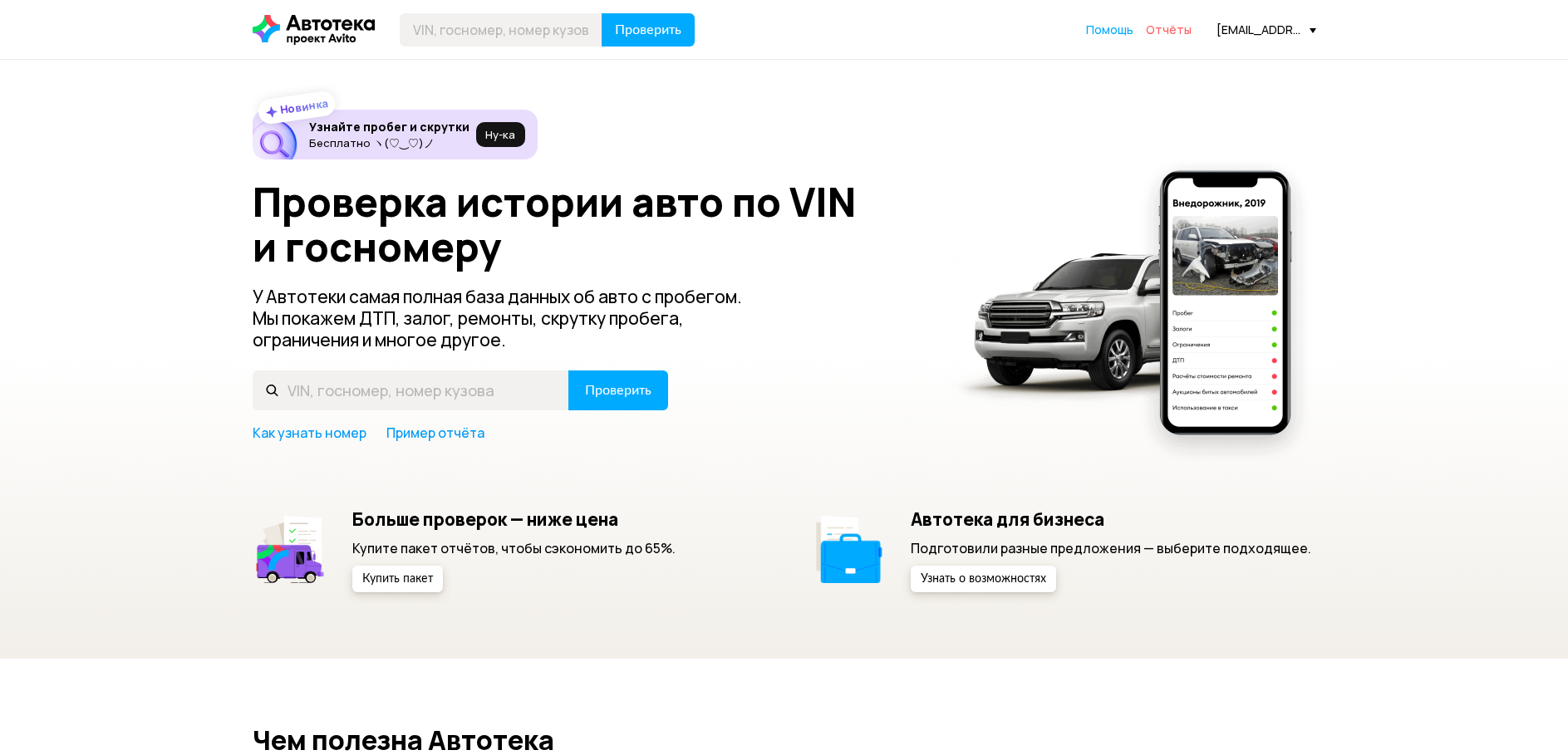
click at [1165, 31] on span "Отчёты" at bounding box center [1169, 29] width 45 height 15
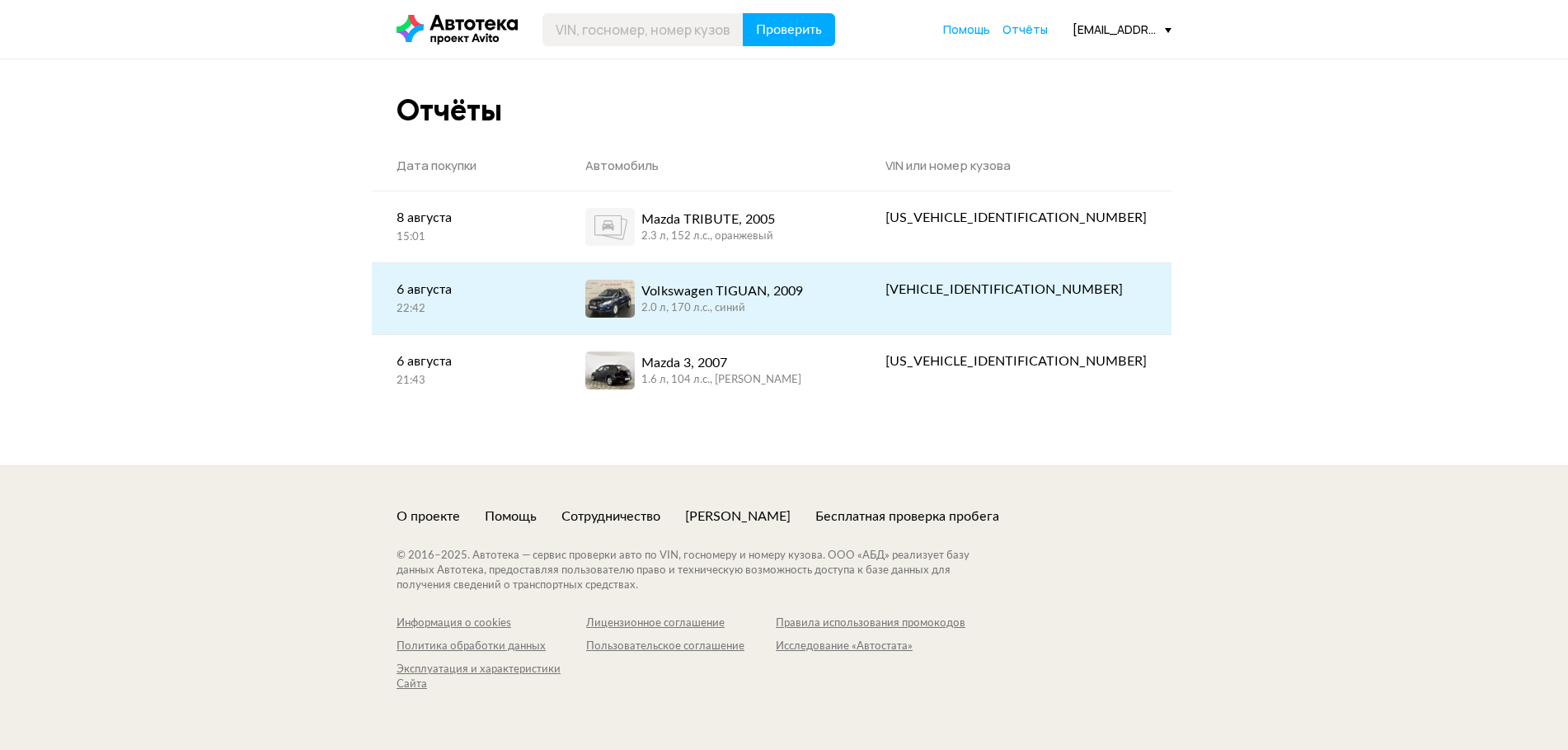
click at [803, 288] on div "Volkswagen TIGUAN, 2009" at bounding box center [722, 291] width 162 height 20
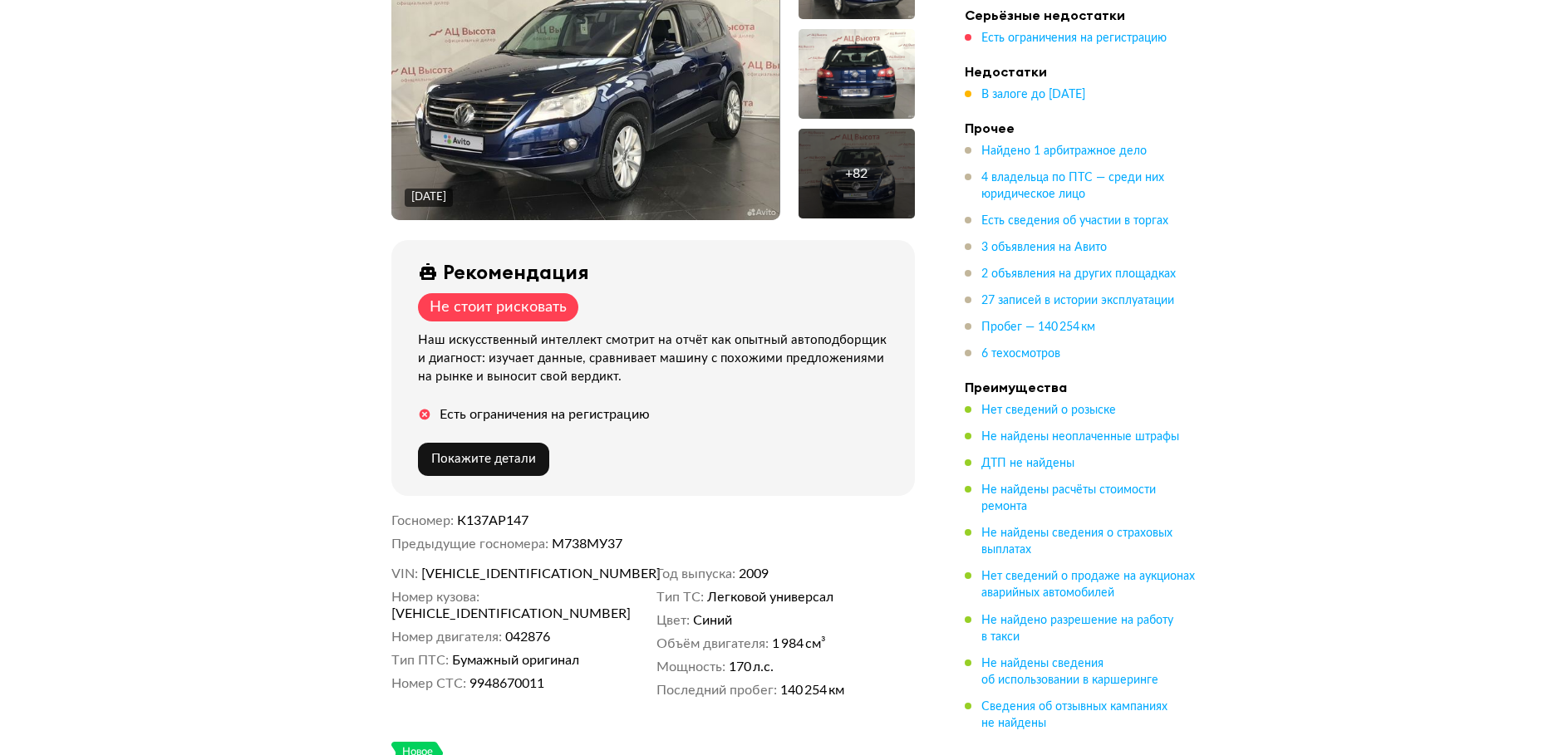
scroll to position [498, 0]
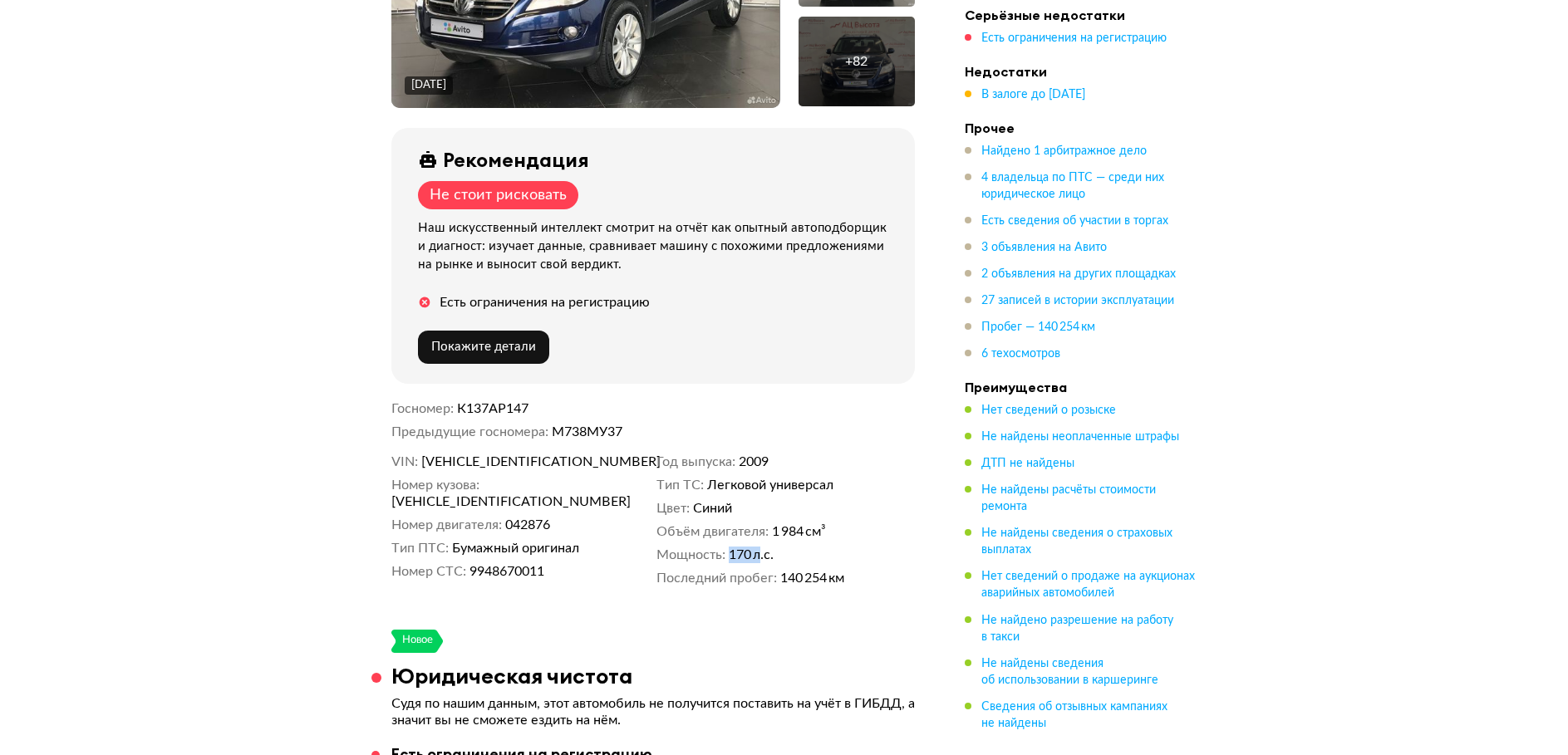
drag, startPoint x: 750, startPoint y: 525, endPoint x: 719, endPoint y: 526, distance: 31.0
click at [719, 546] on dl "Мощность 170 л.с." at bounding box center [784, 554] width 258 height 16
click at [844, 569] on span "140 254 км" at bounding box center [812, 578] width 64 height 16
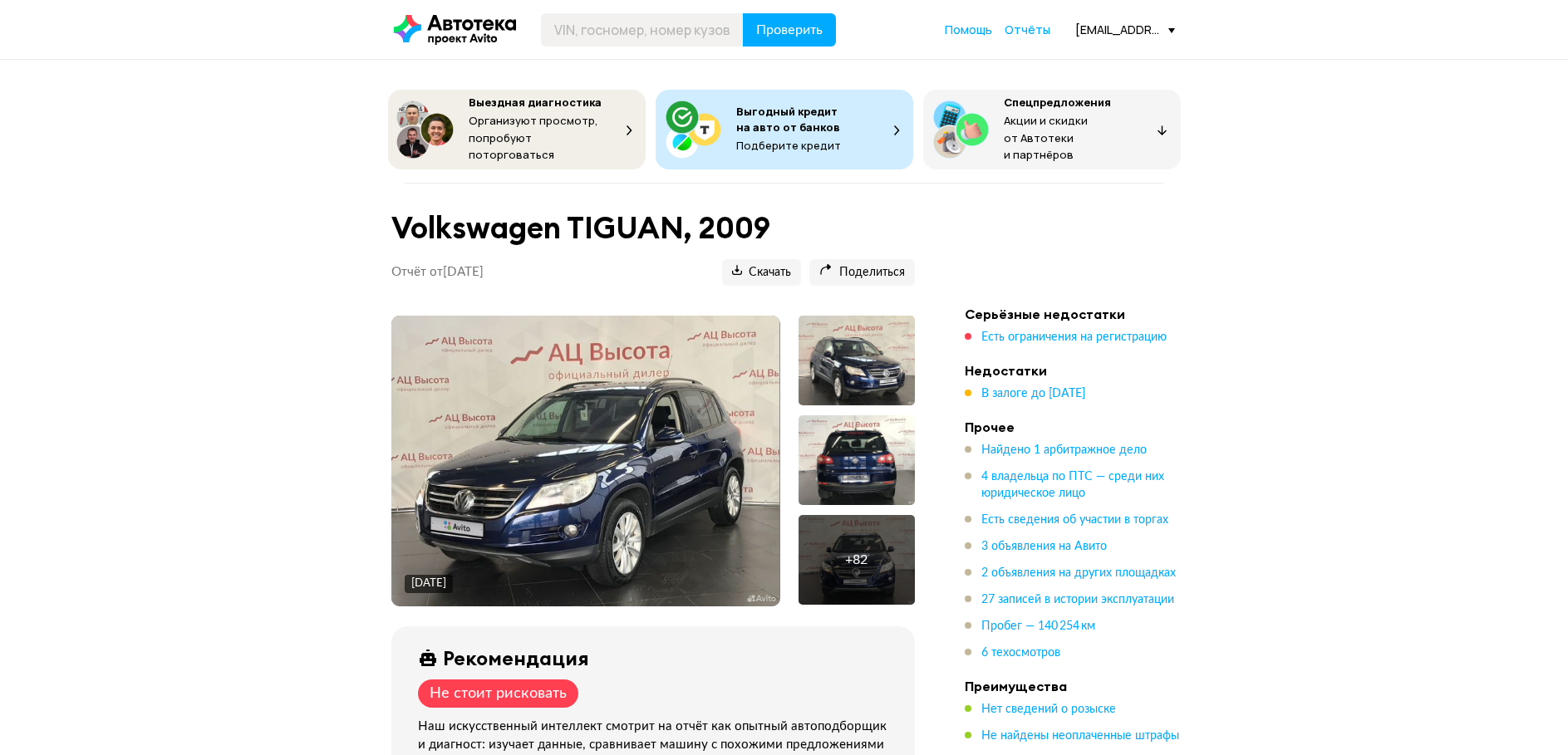
click at [711, 406] on img at bounding box center [585, 460] width 388 height 291
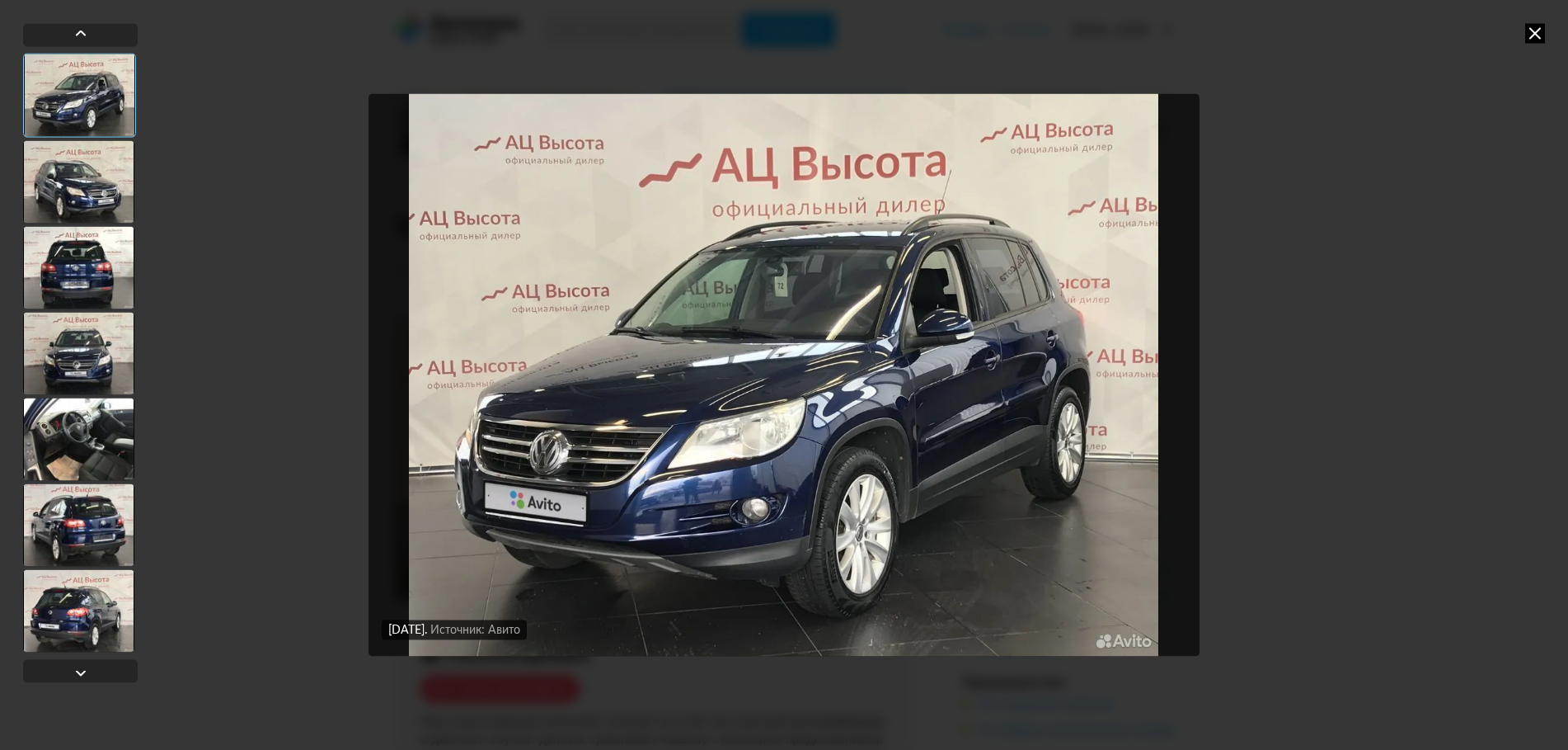
click at [109, 185] on div at bounding box center [79, 182] width 111 height 83
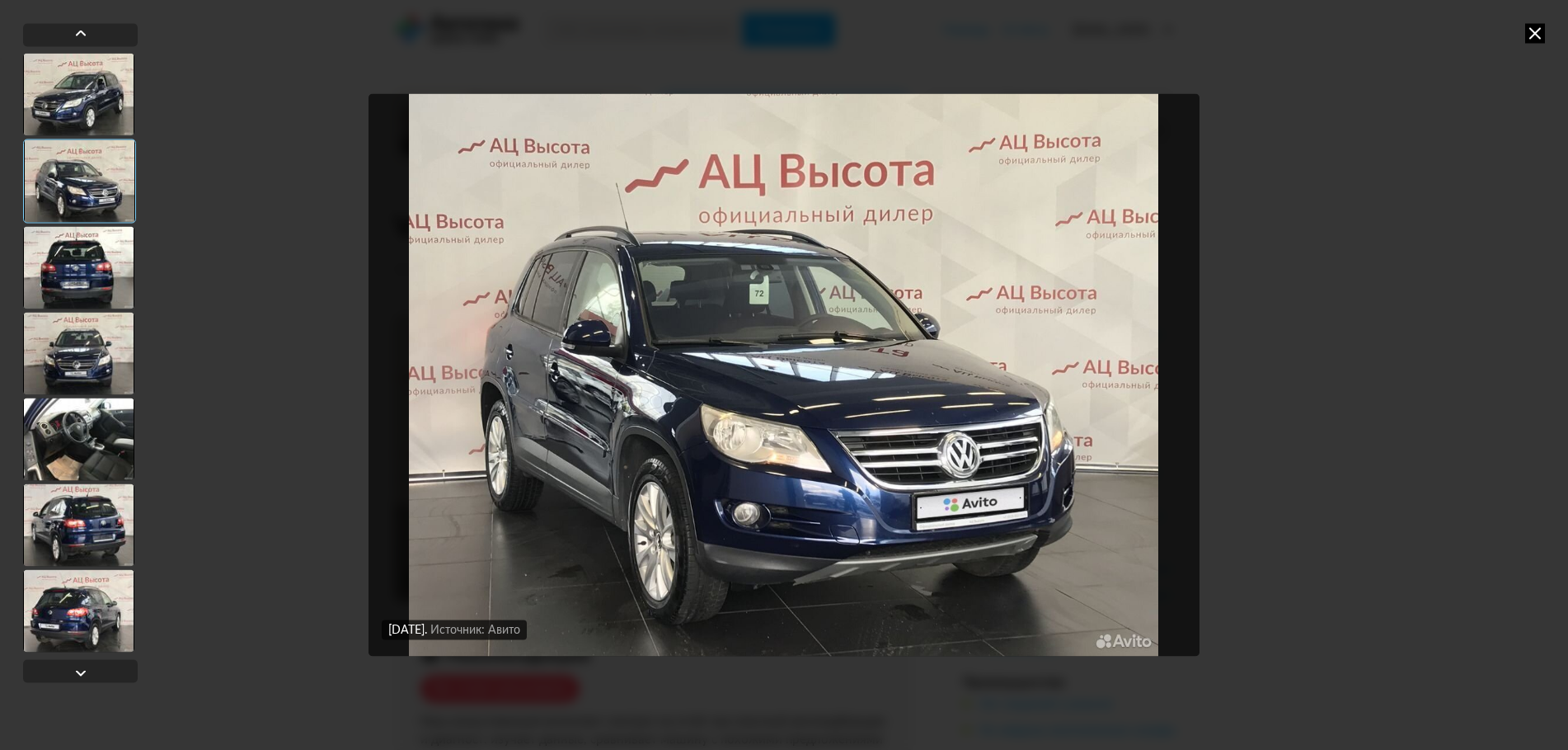
click at [85, 288] on div at bounding box center [79, 267] width 111 height 83
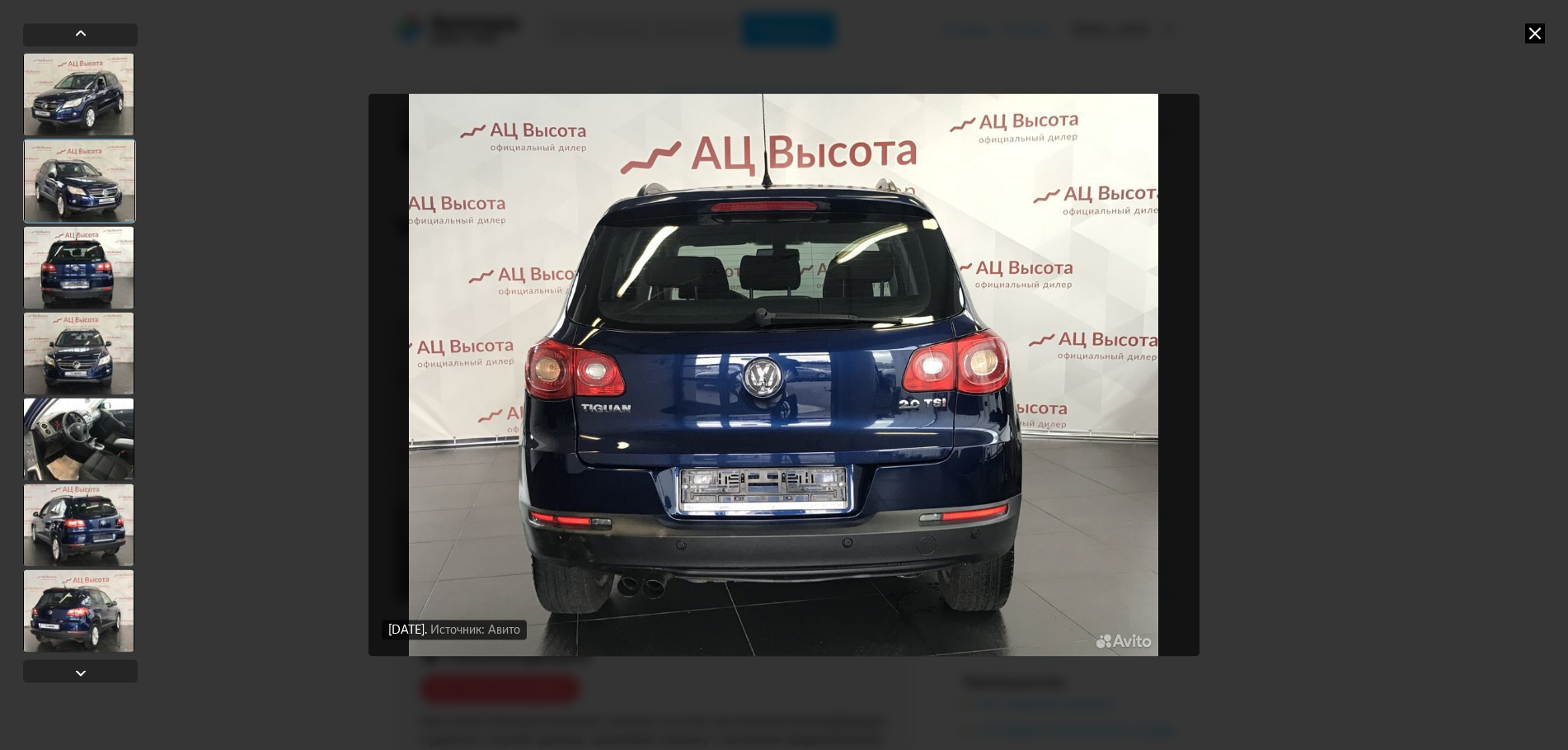
click at [65, 353] on div at bounding box center [79, 353] width 111 height 83
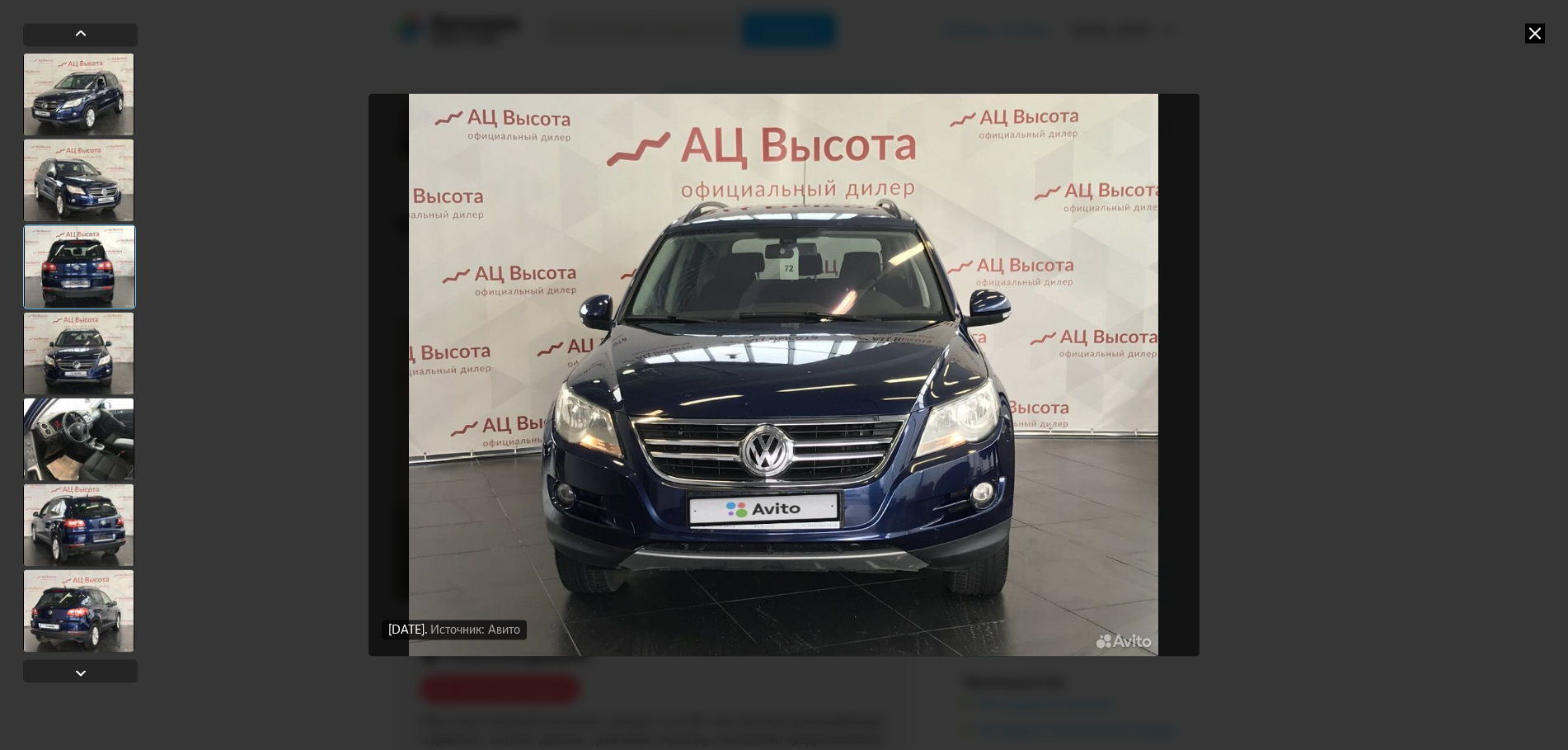
click at [68, 439] on div at bounding box center [79, 439] width 111 height 83
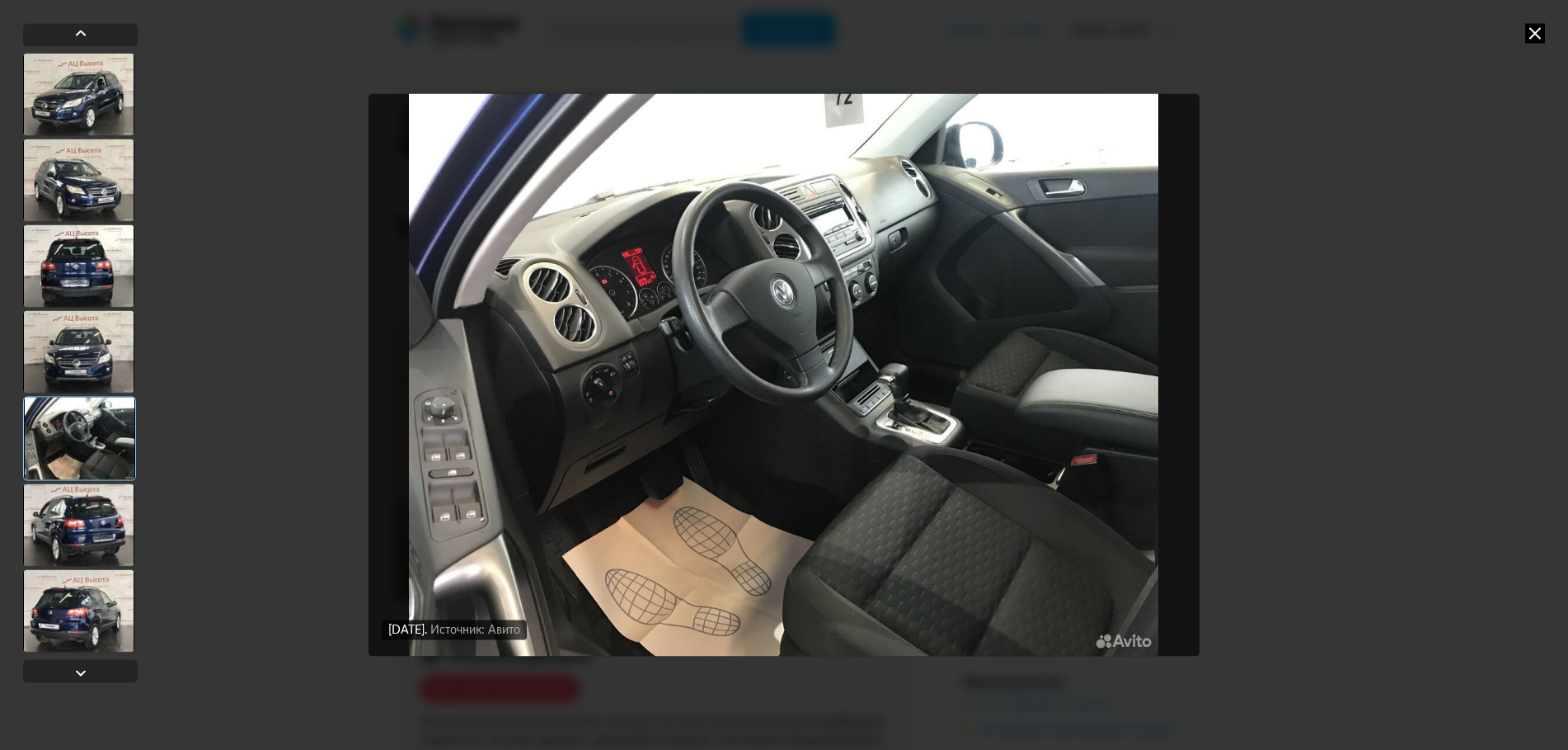
click at [75, 491] on div at bounding box center [79, 524] width 111 height 83
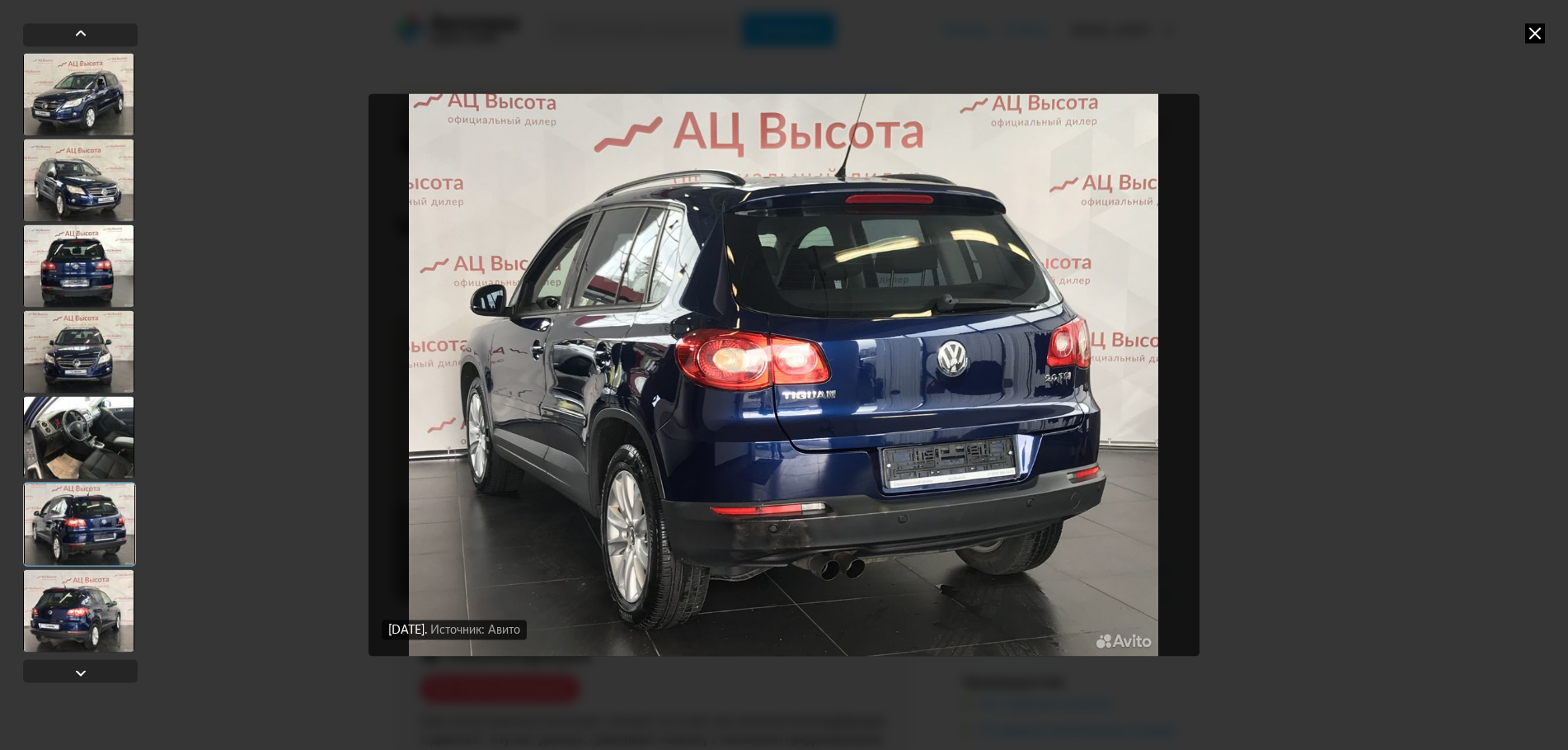
scroll to position [83, 0]
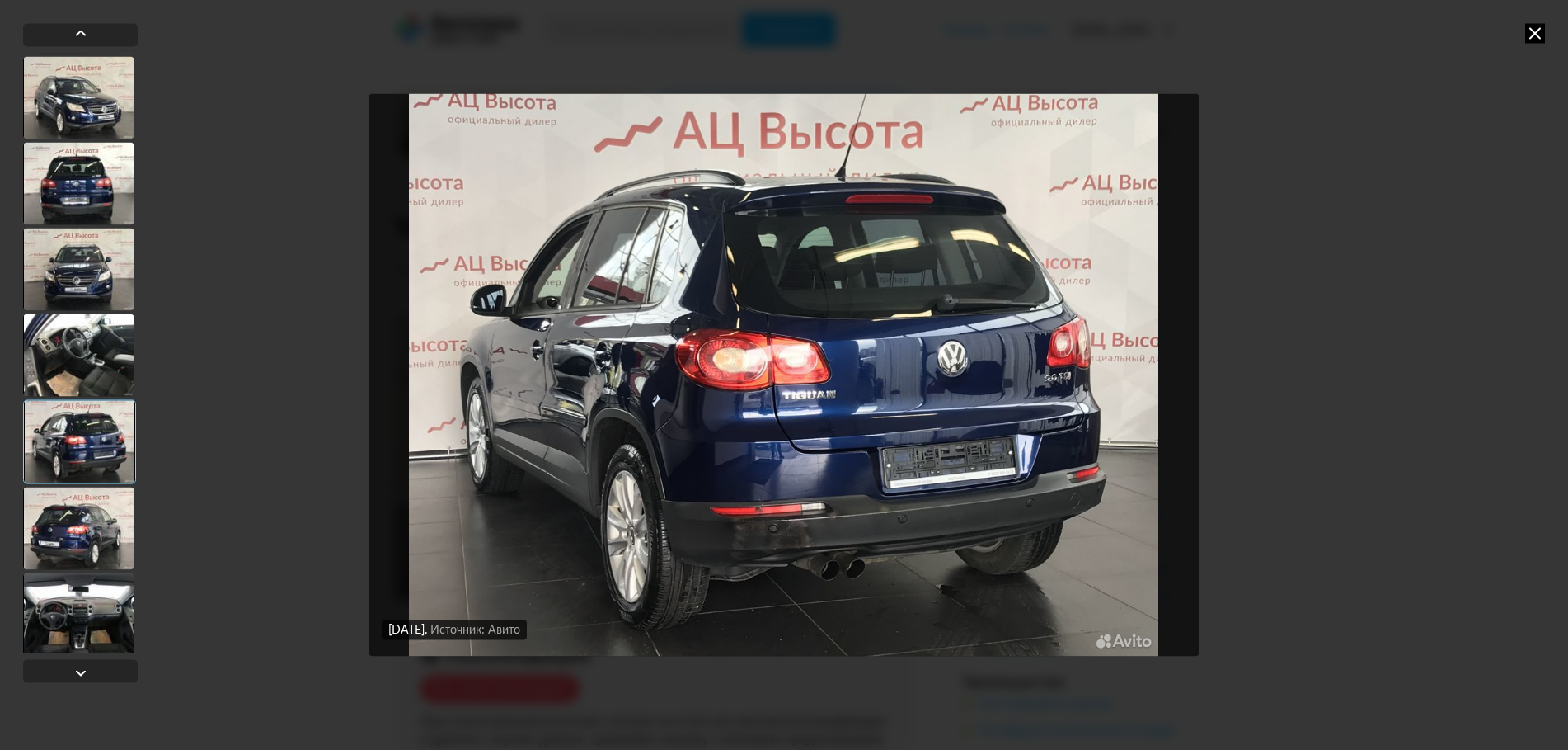
click at [75, 491] on div at bounding box center [79, 528] width 111 height 83
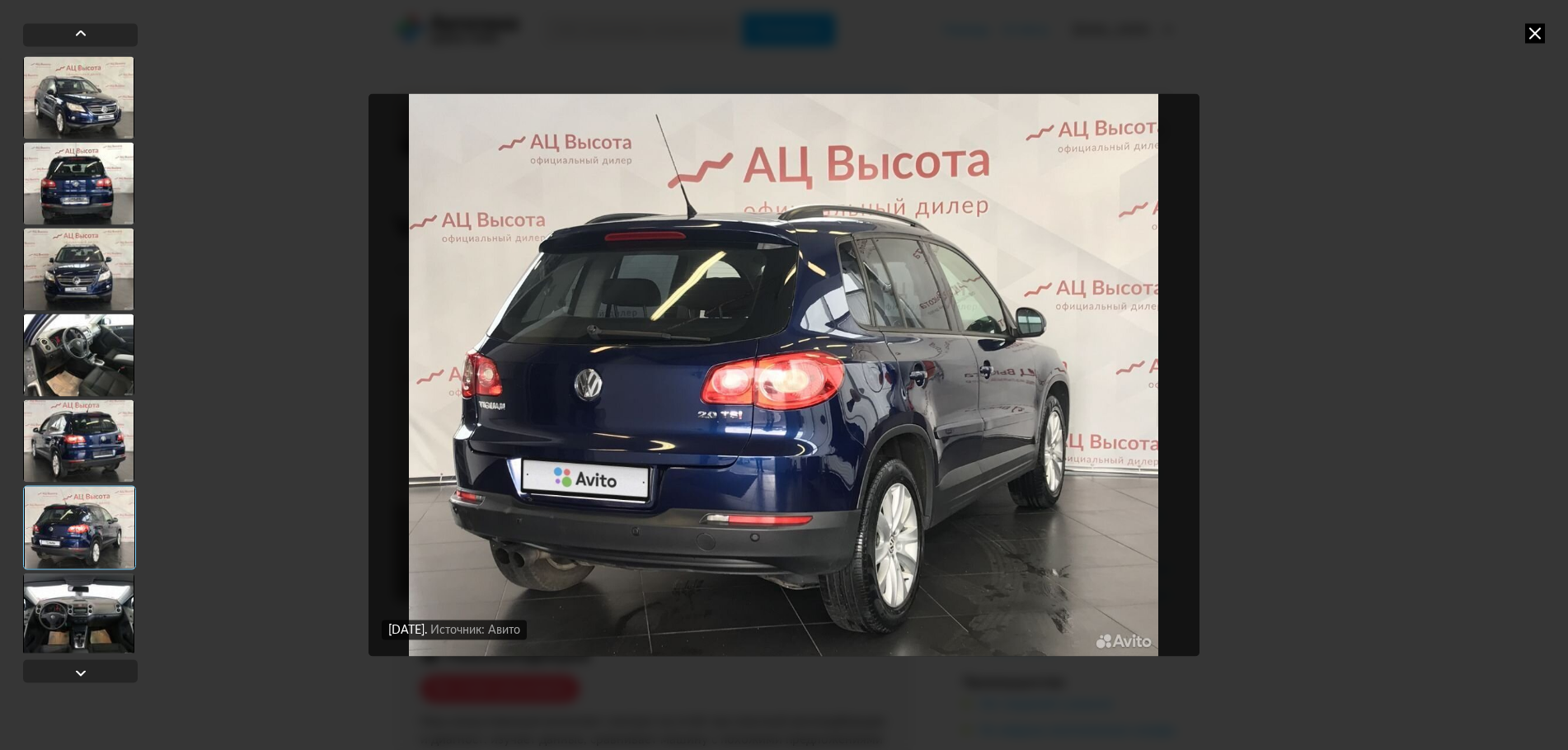
scroll to position [165, 0]
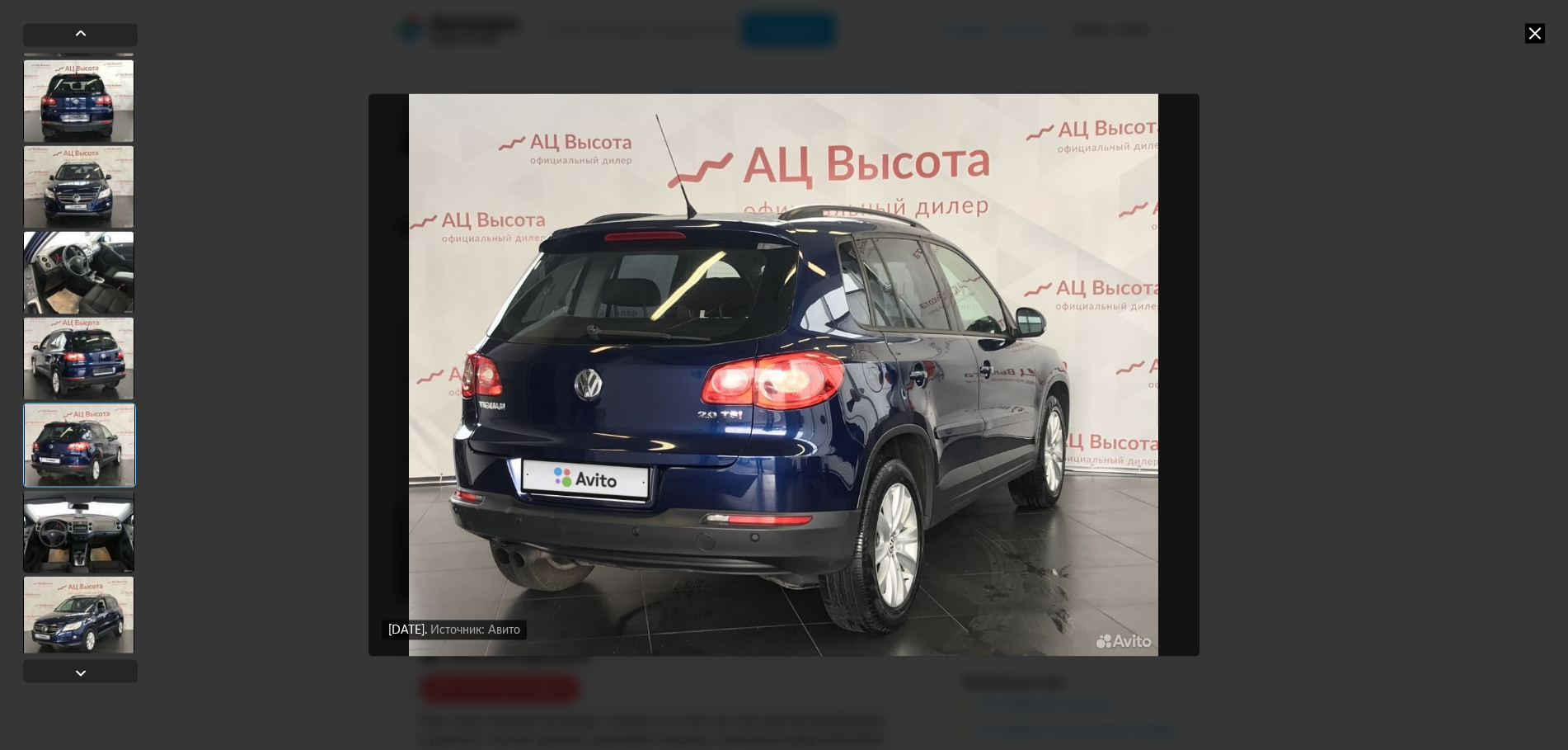
click at [75, 491] on div at bounding box center [79, 531] width 111 height 83
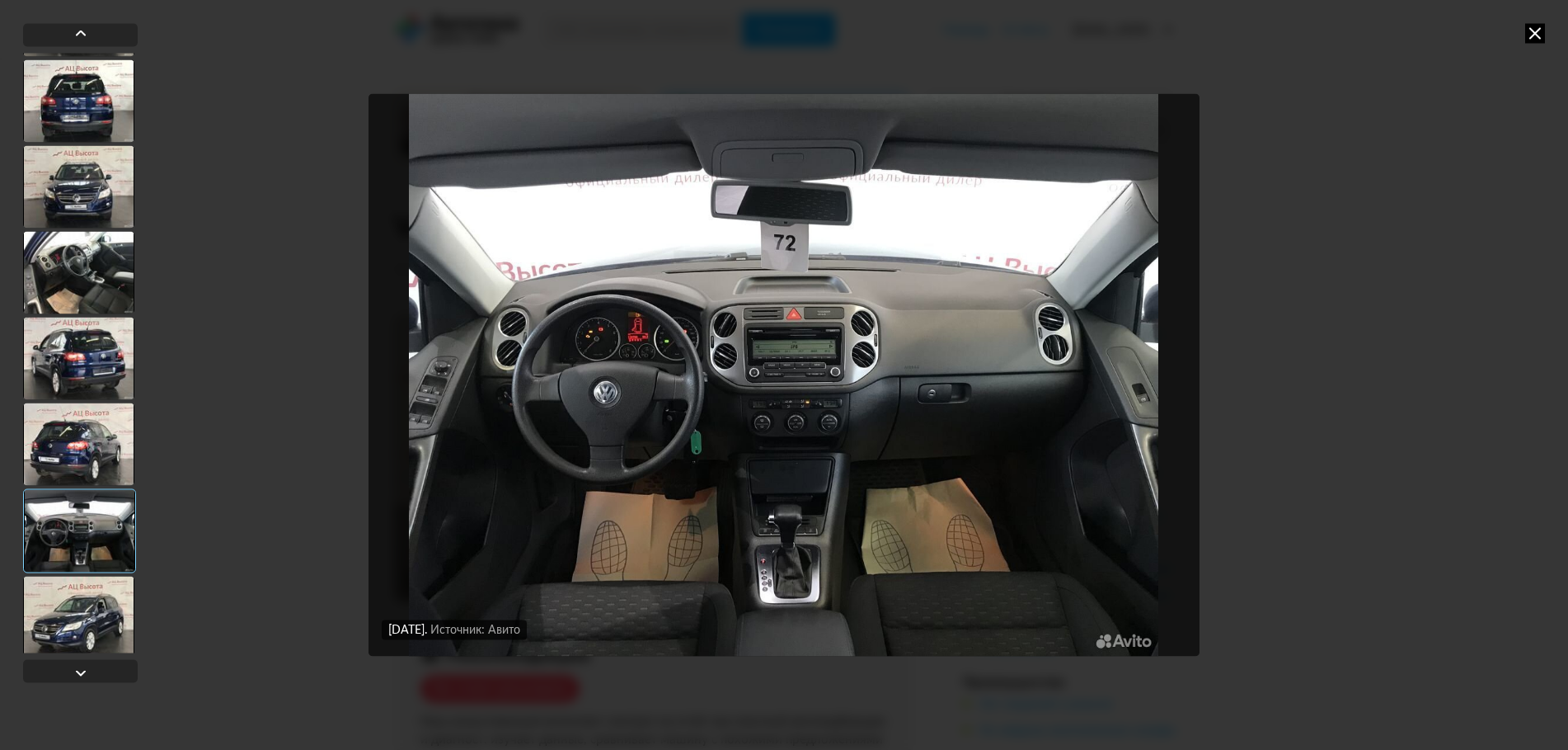
scroll to position [247, 0]
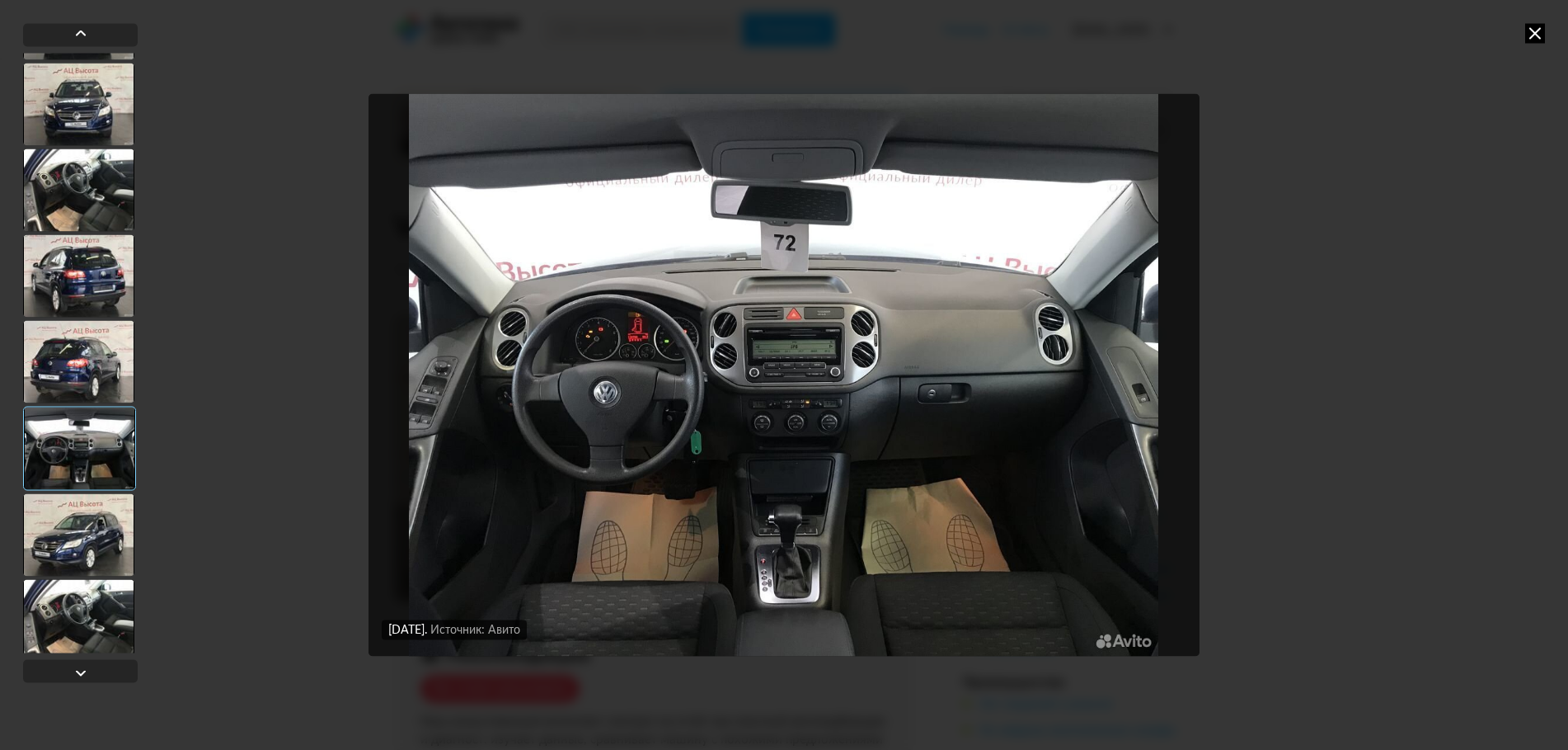
click at [75, 491] on div at bounding box center [80, 353] width 114 height 600
click at [74, 523] on div at bounding box center [79, 534] width 111 height 83
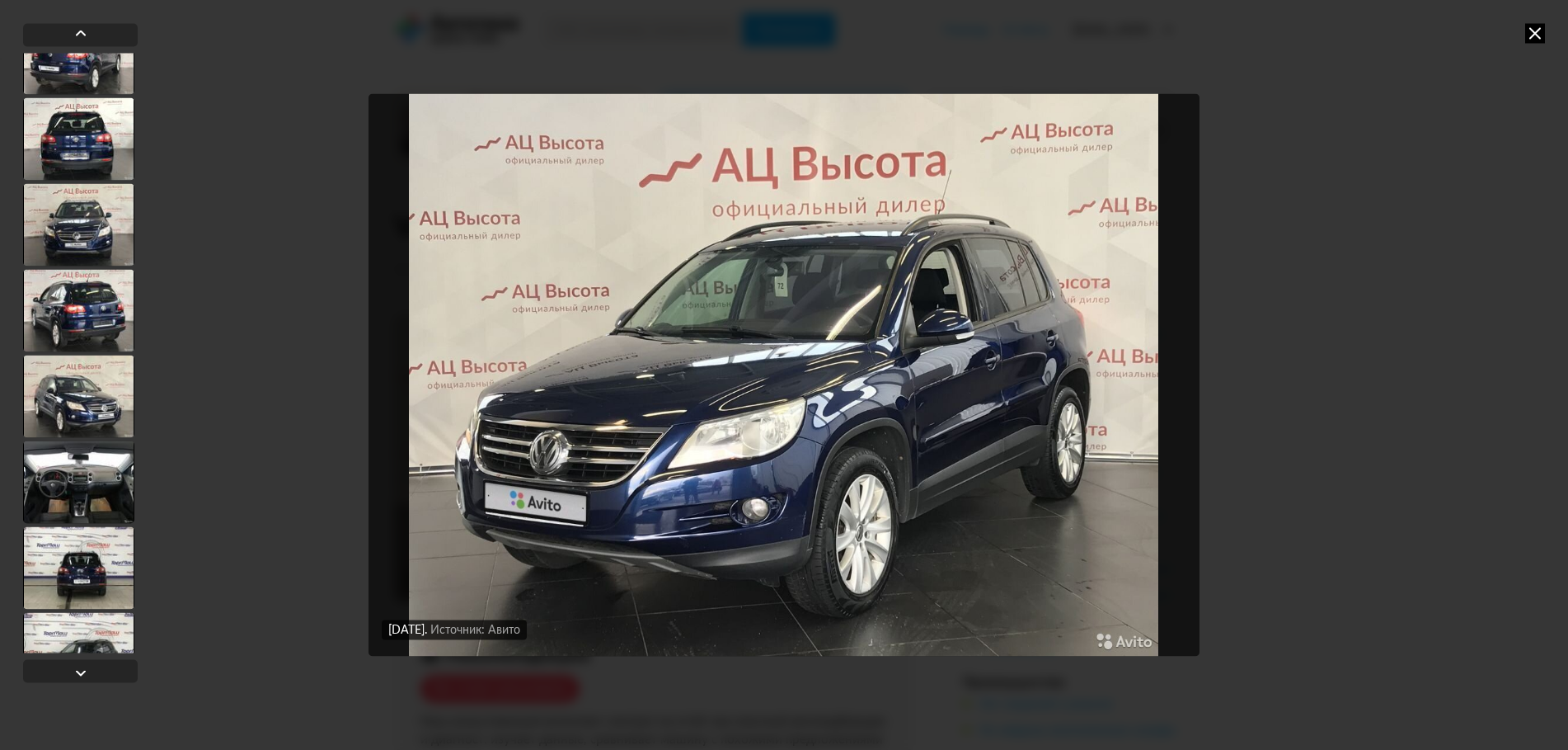
scroll to position [907, 0]
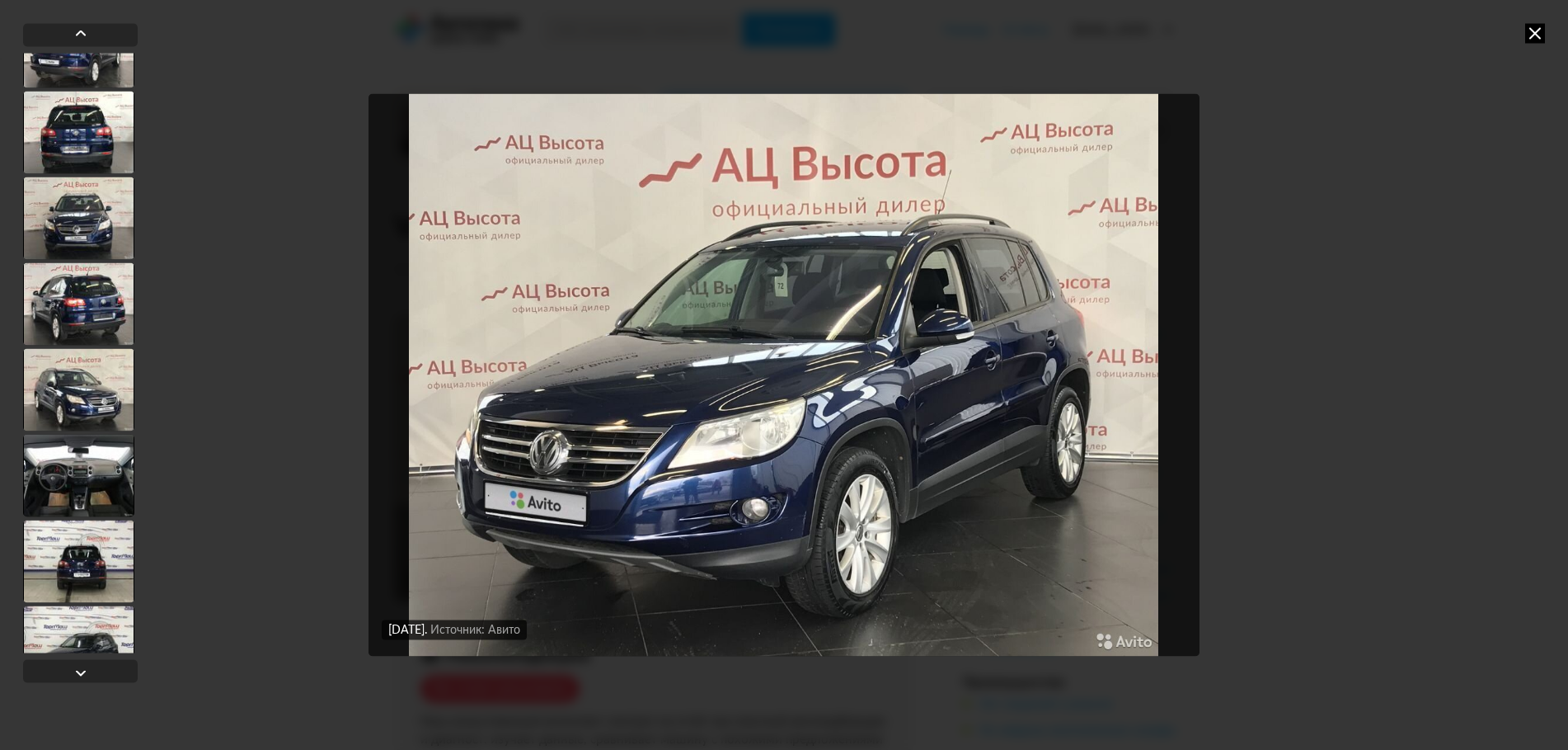
click at [85, 472] on div at bounding box center [79, 475] width 111 height 83
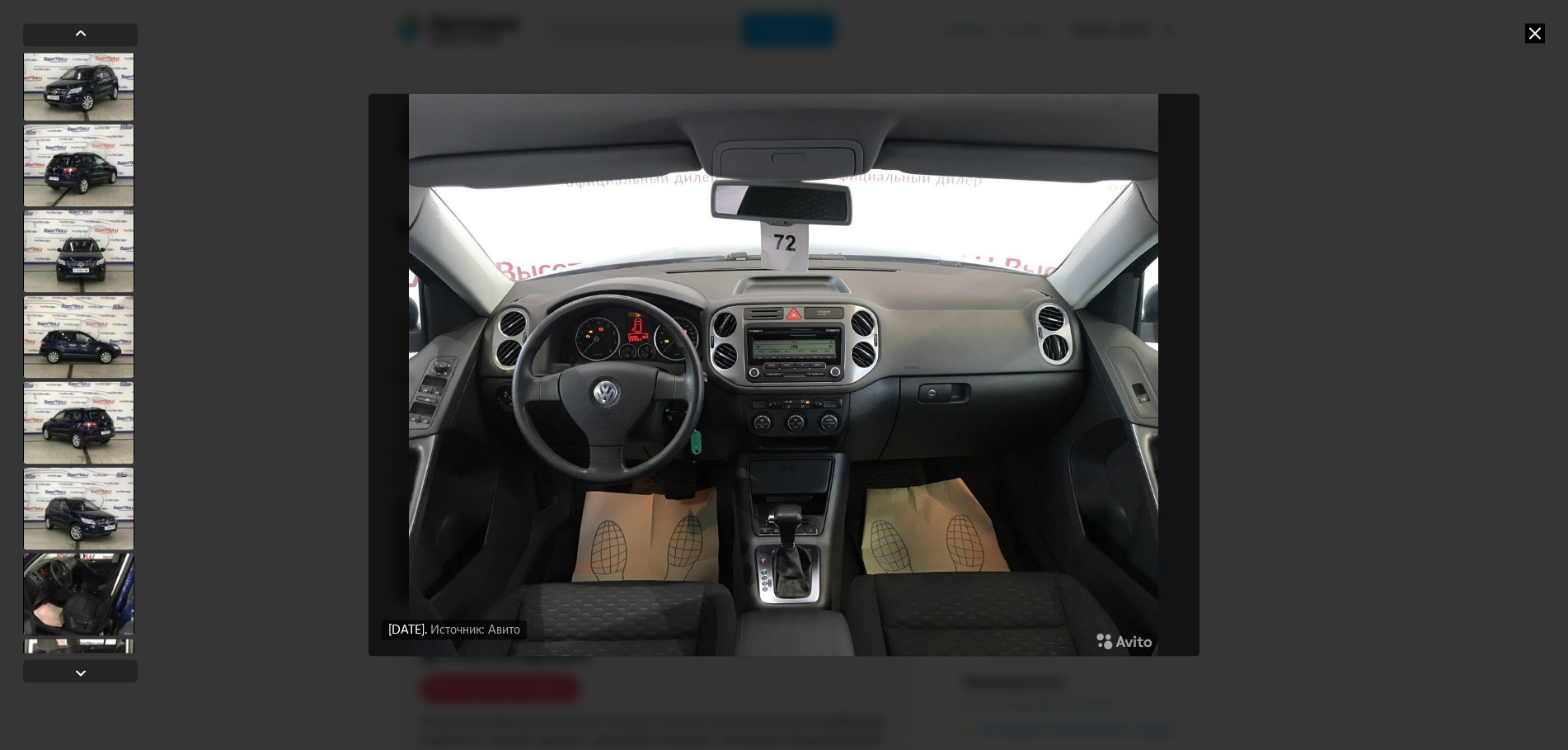
scroll to position [1483, 0]
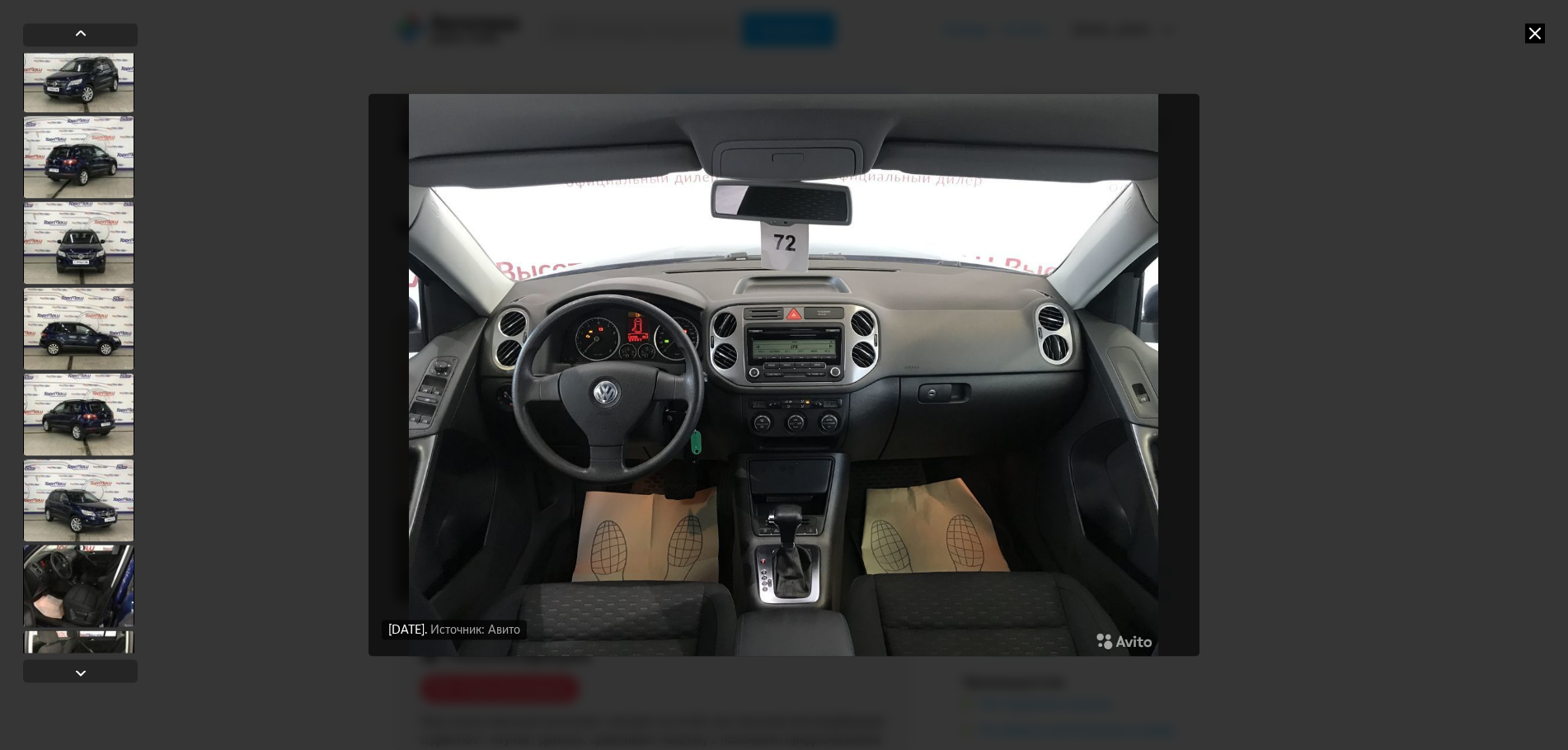
click at [81, 484] on div at bounding box center [79, 500] width 111 height 83
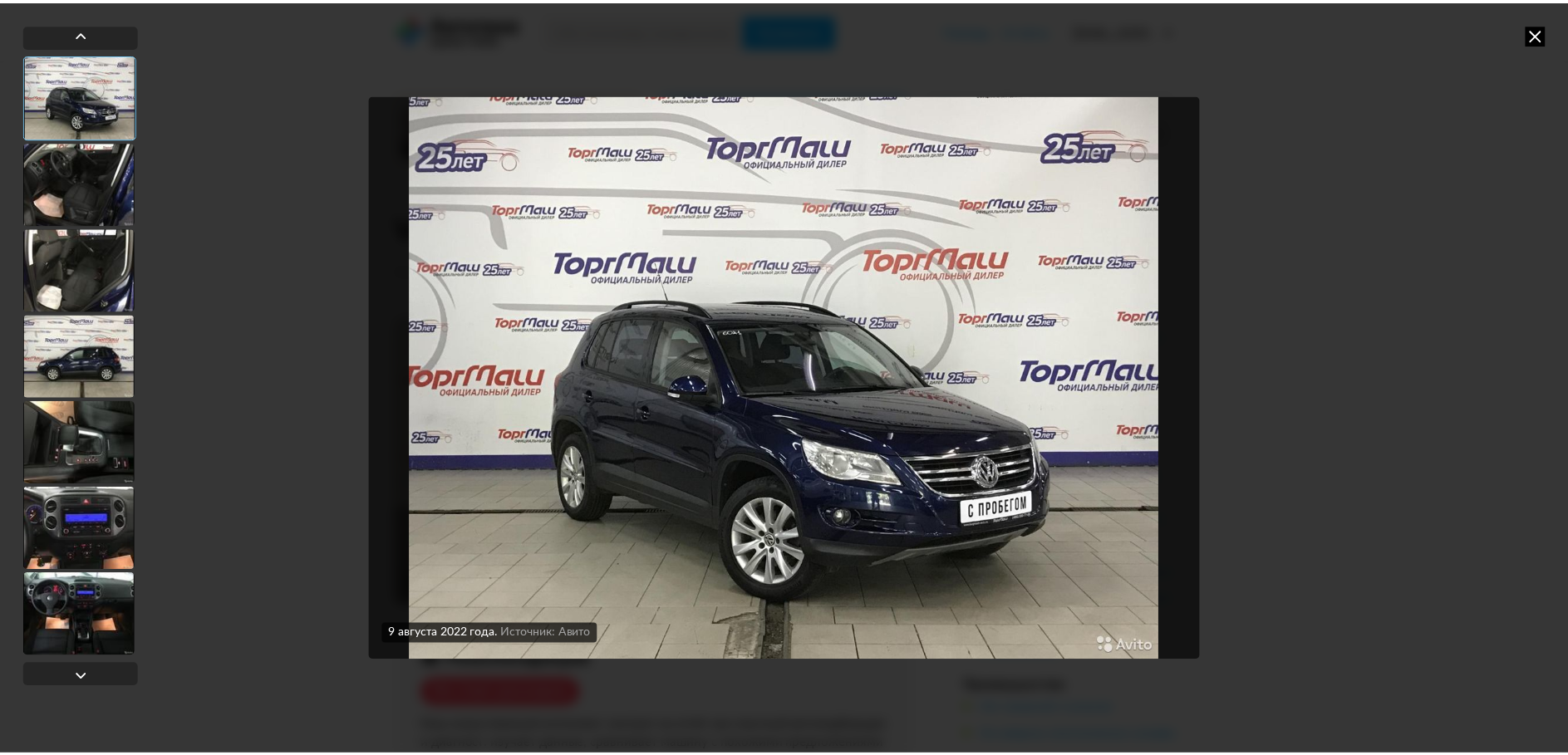
scroll to position [1907, 0]
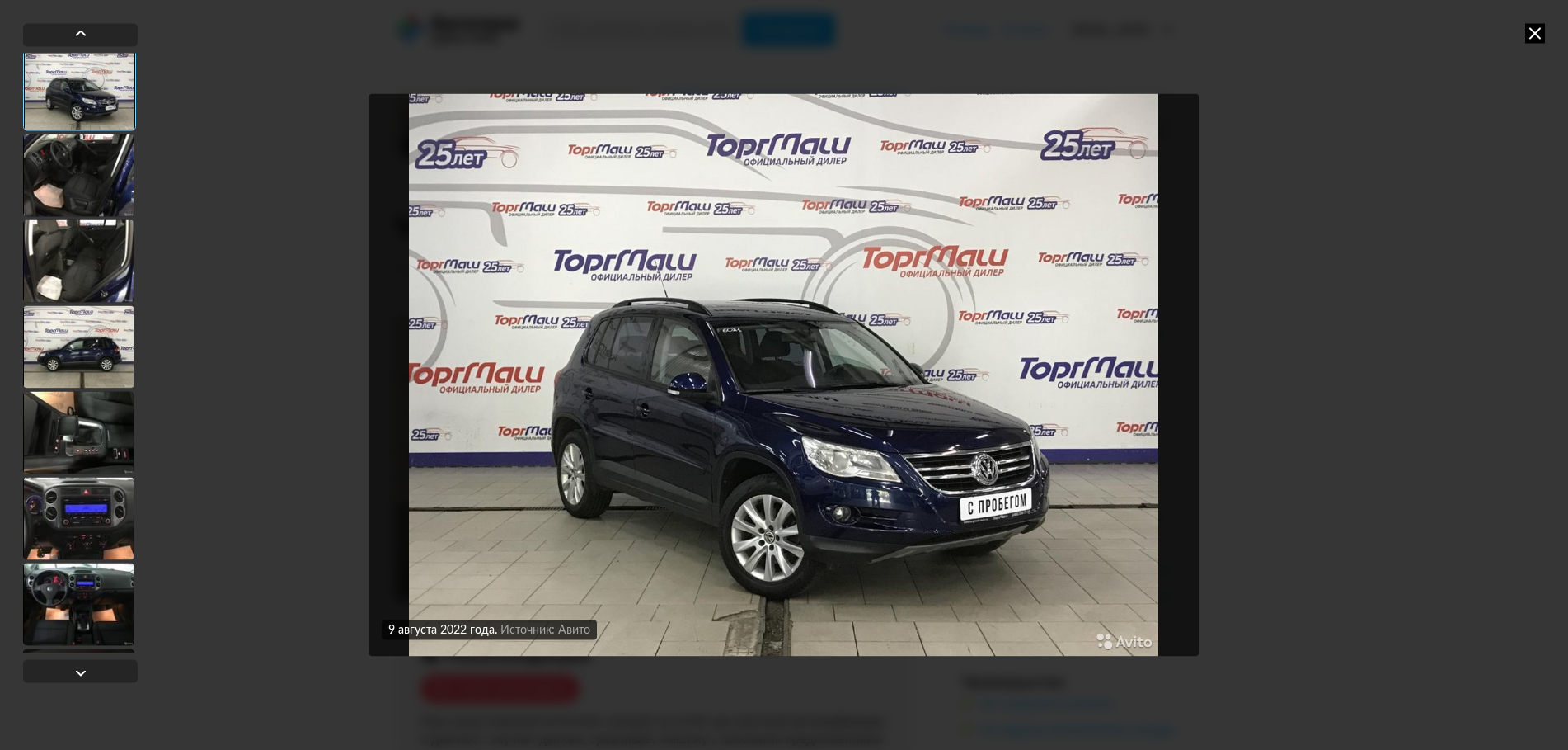
click at [92, 452] on div at bounding box center [79, 433] width 111 height 83
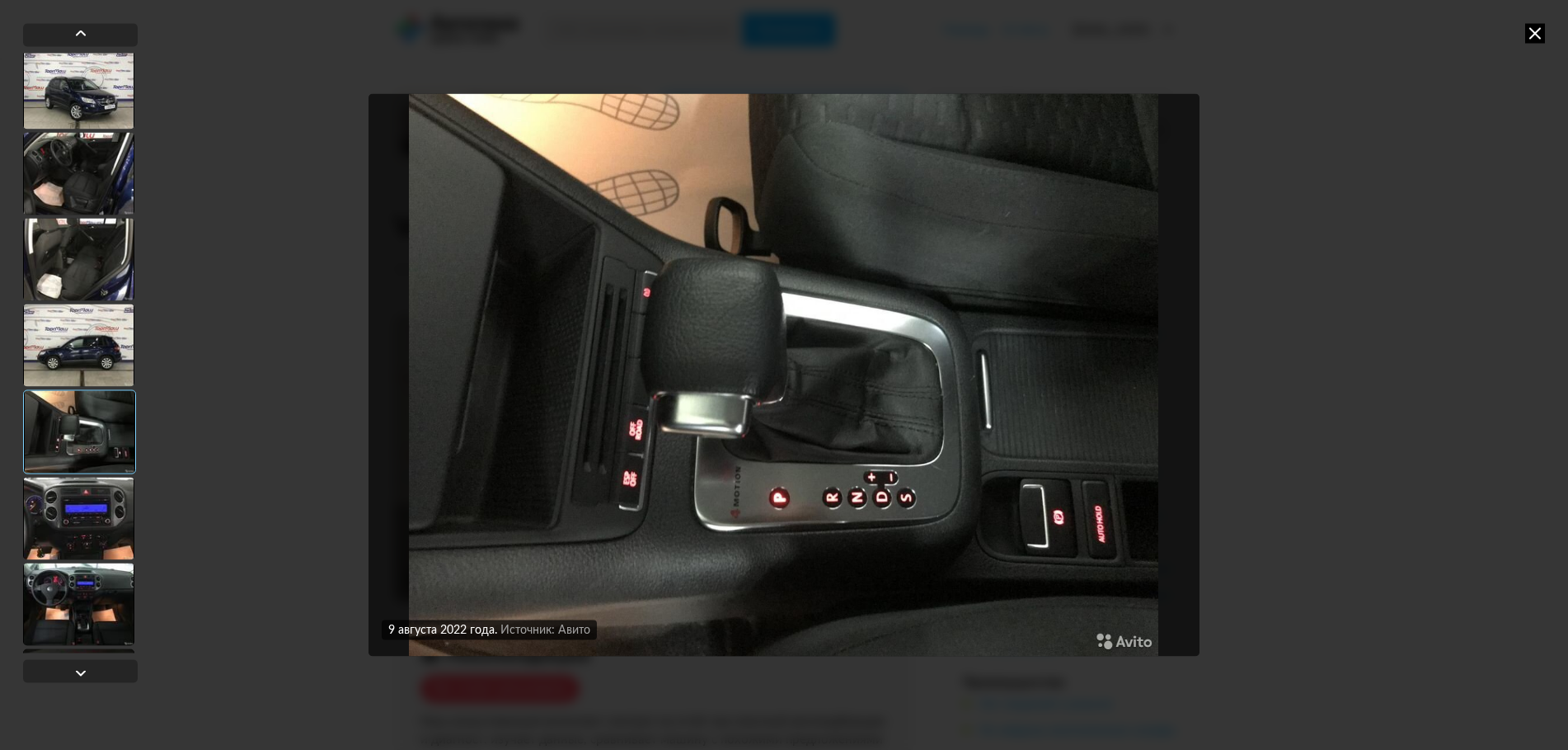
click at [98, 524] on div at bounding box center [79, 518] width 111 height 83
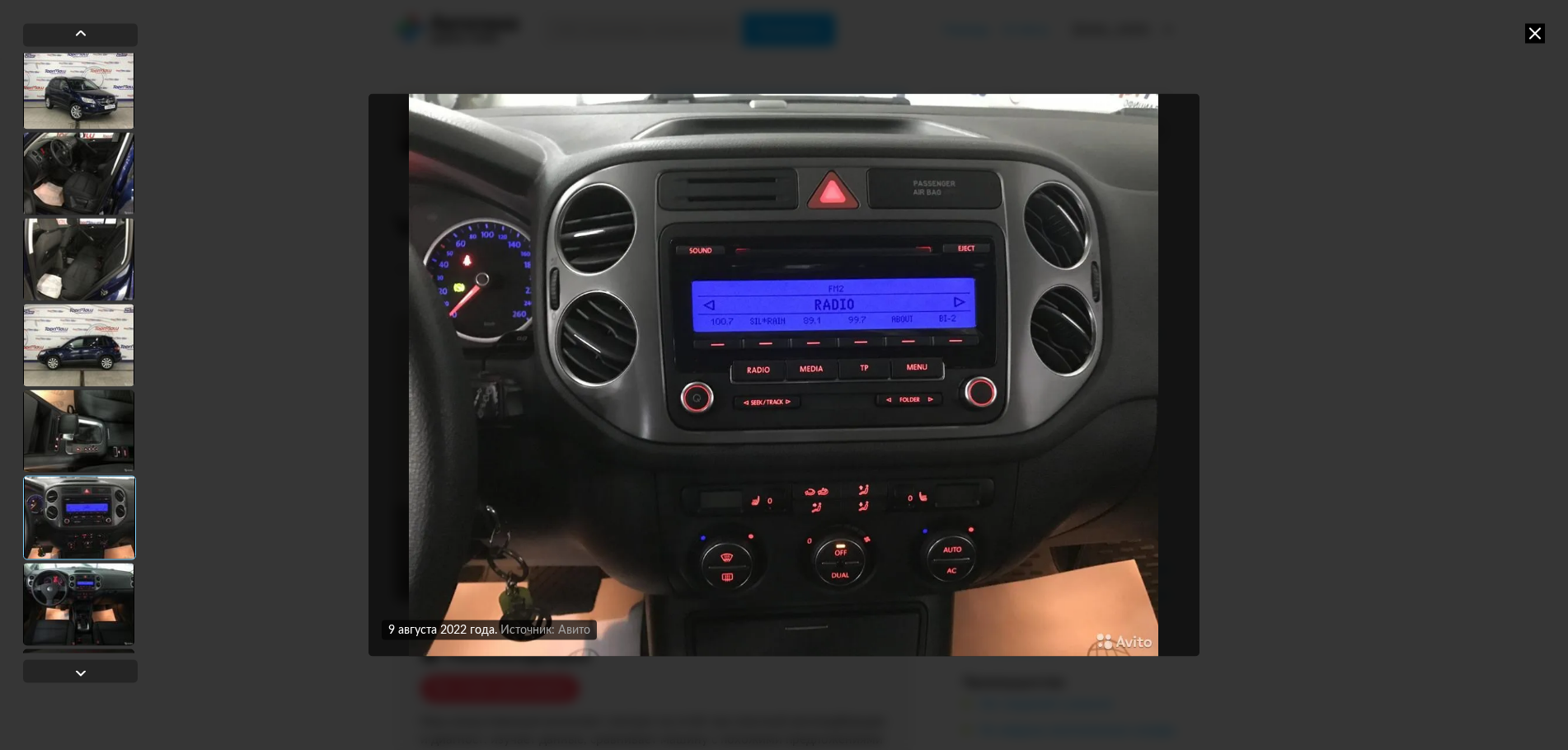
click at [1546, 28] on div "[DATE] Источник: Авито [DATE] Источник: Авито [DATE] Источник: Авито [DATE] Ист…" at bounding box center [784, 375] width 1568 height 750
click at [1538, 29] on icon at bounding box center [1536, 33] width 20 height 20
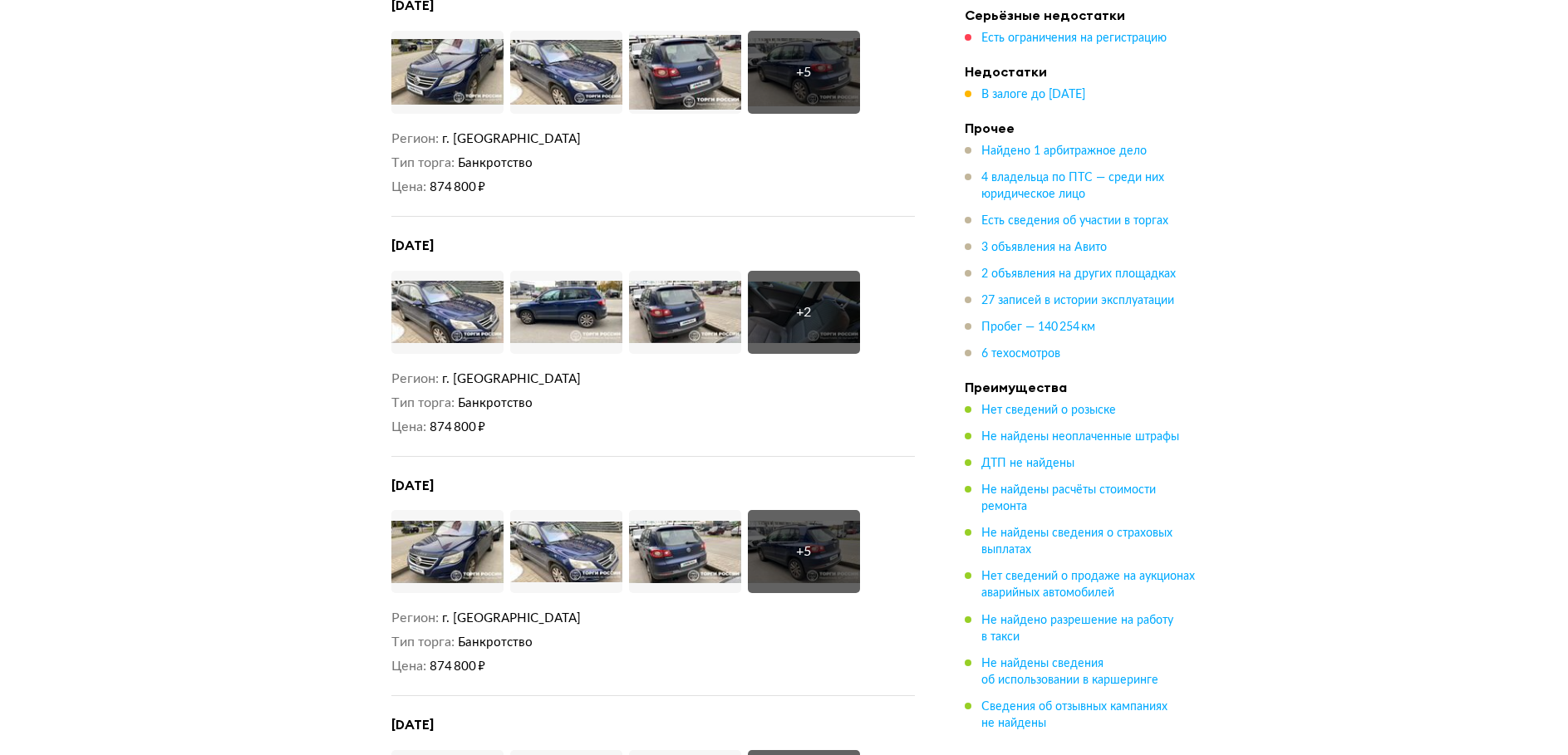
scroll to position [3819, 0]
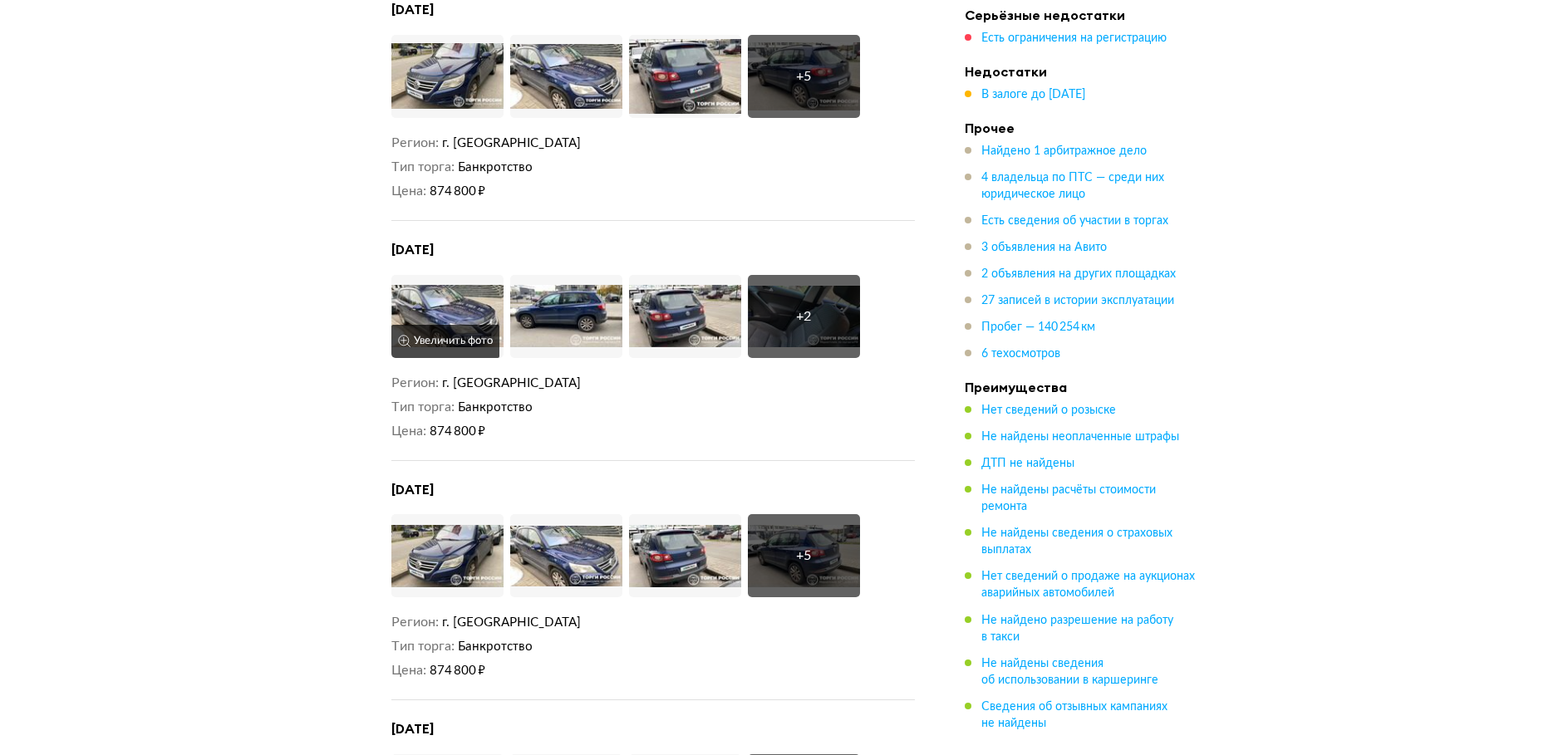
click at [476, 295] on img at bounding box center [447, 317] width 112 height 83
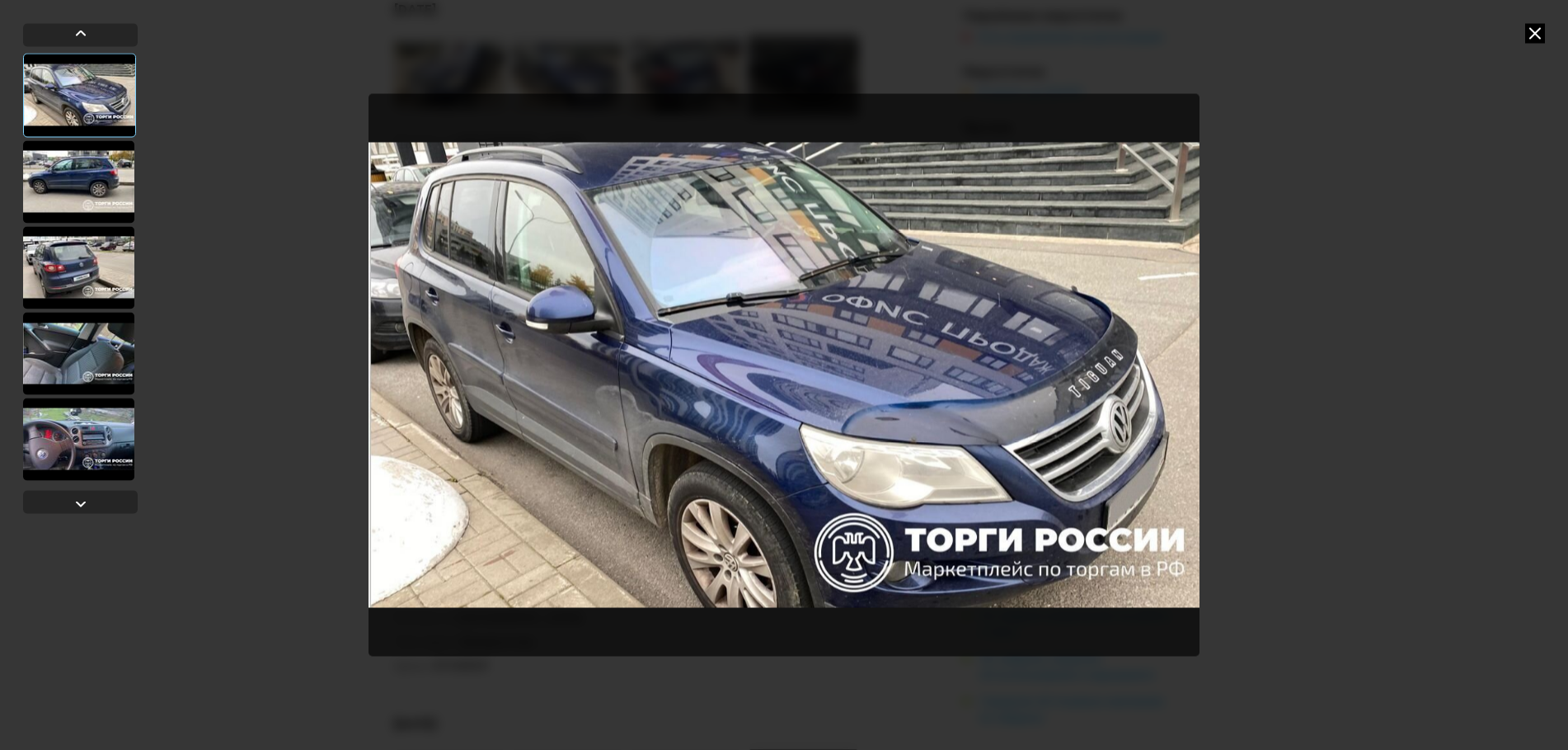
click at [58, 175] on div at bounding box center [79, 182] width 111 height 83
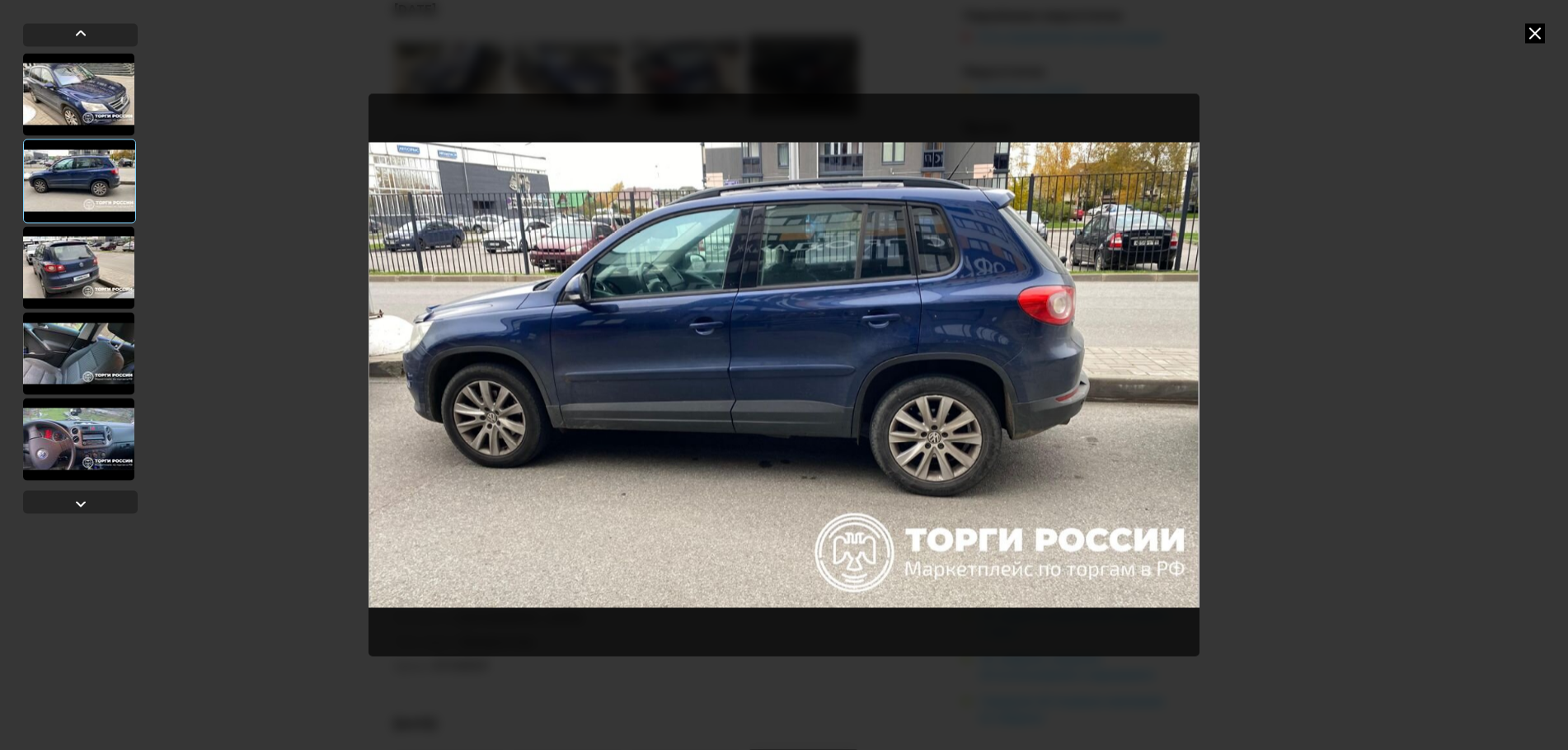
click at [77, 279] on div at bounding box center [79, 267] width 111 height 83
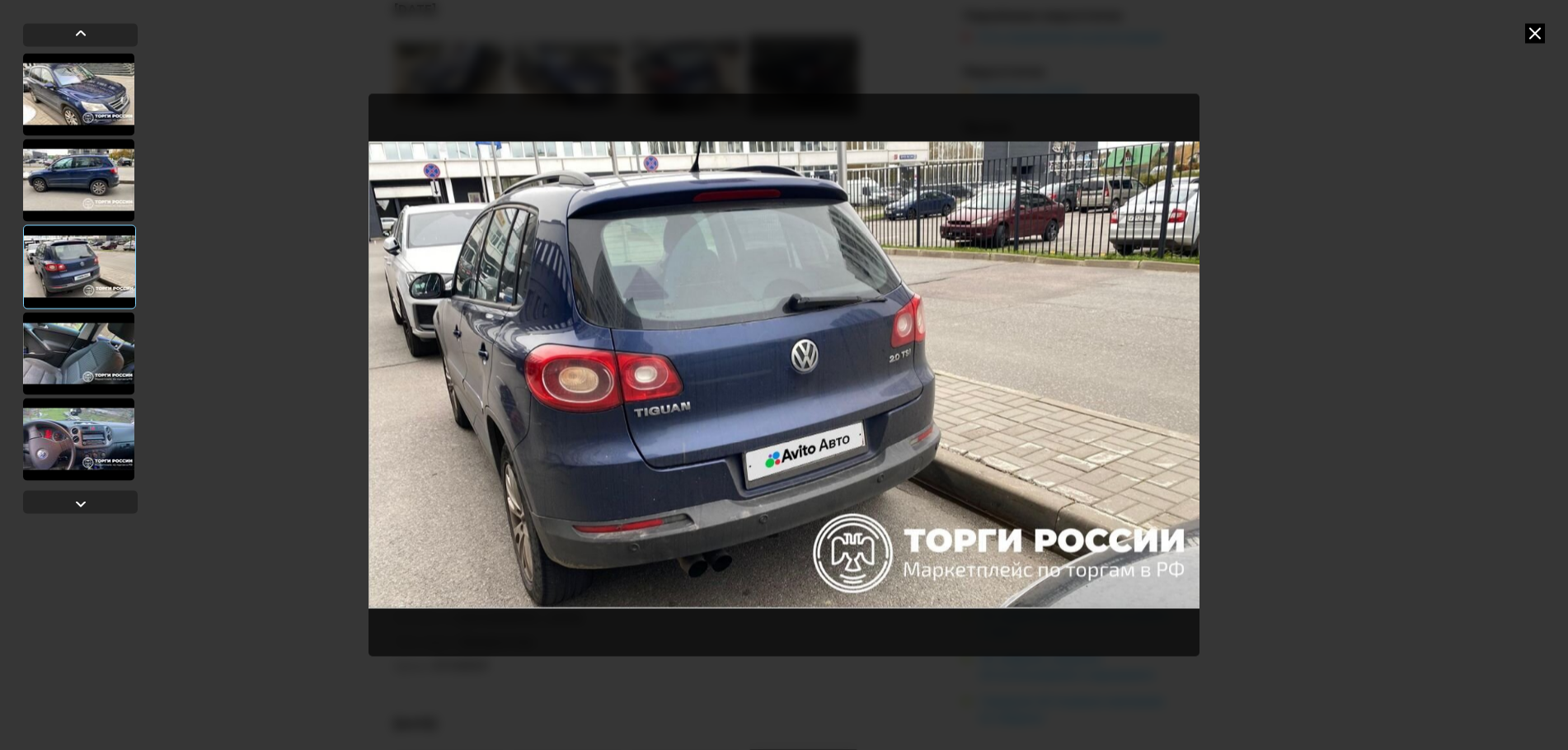
click at [82, 357] on div at bounding box center [79, 353] width 111 height 83
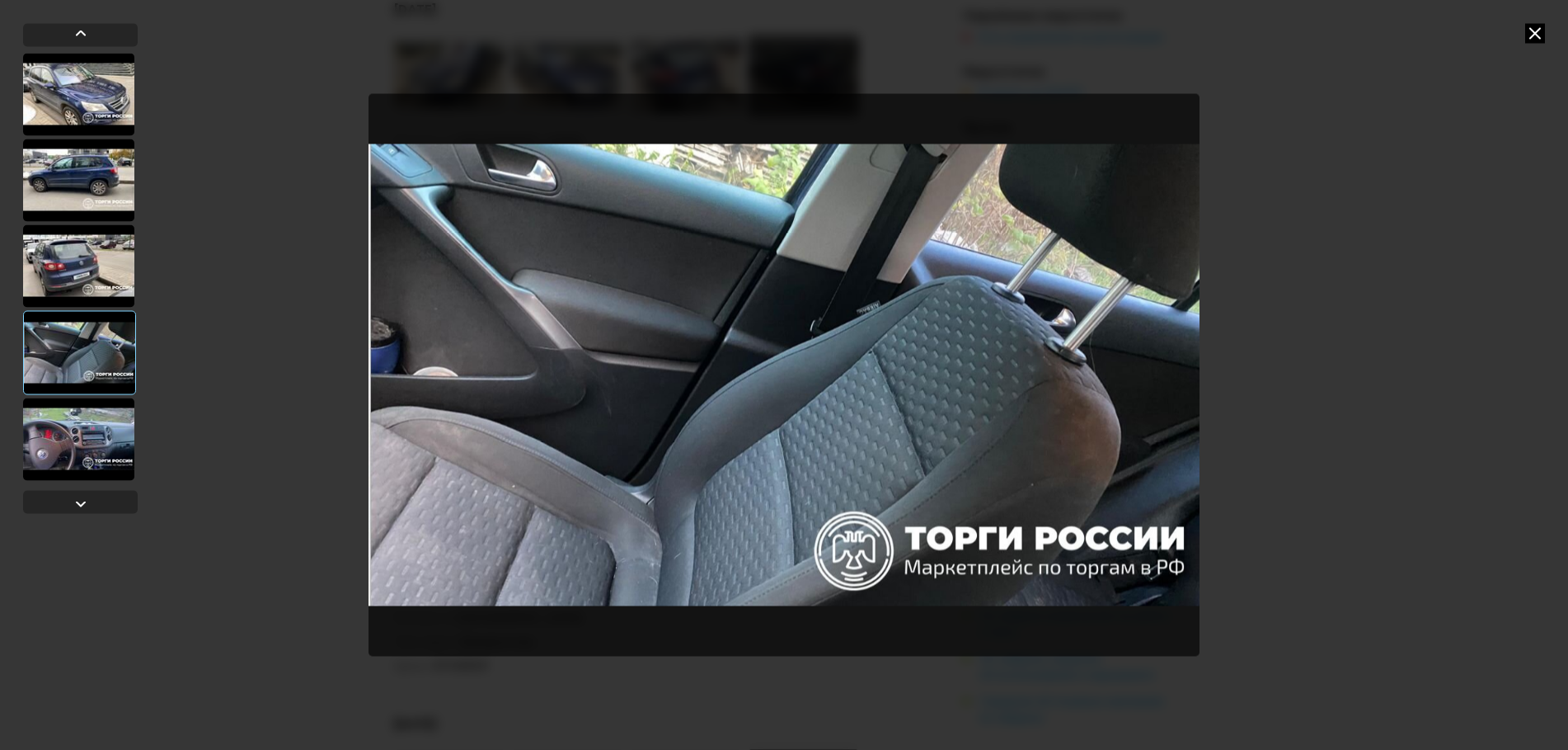
click at [85, 444] on div at bounding box center [79, 439] width 111 height 83
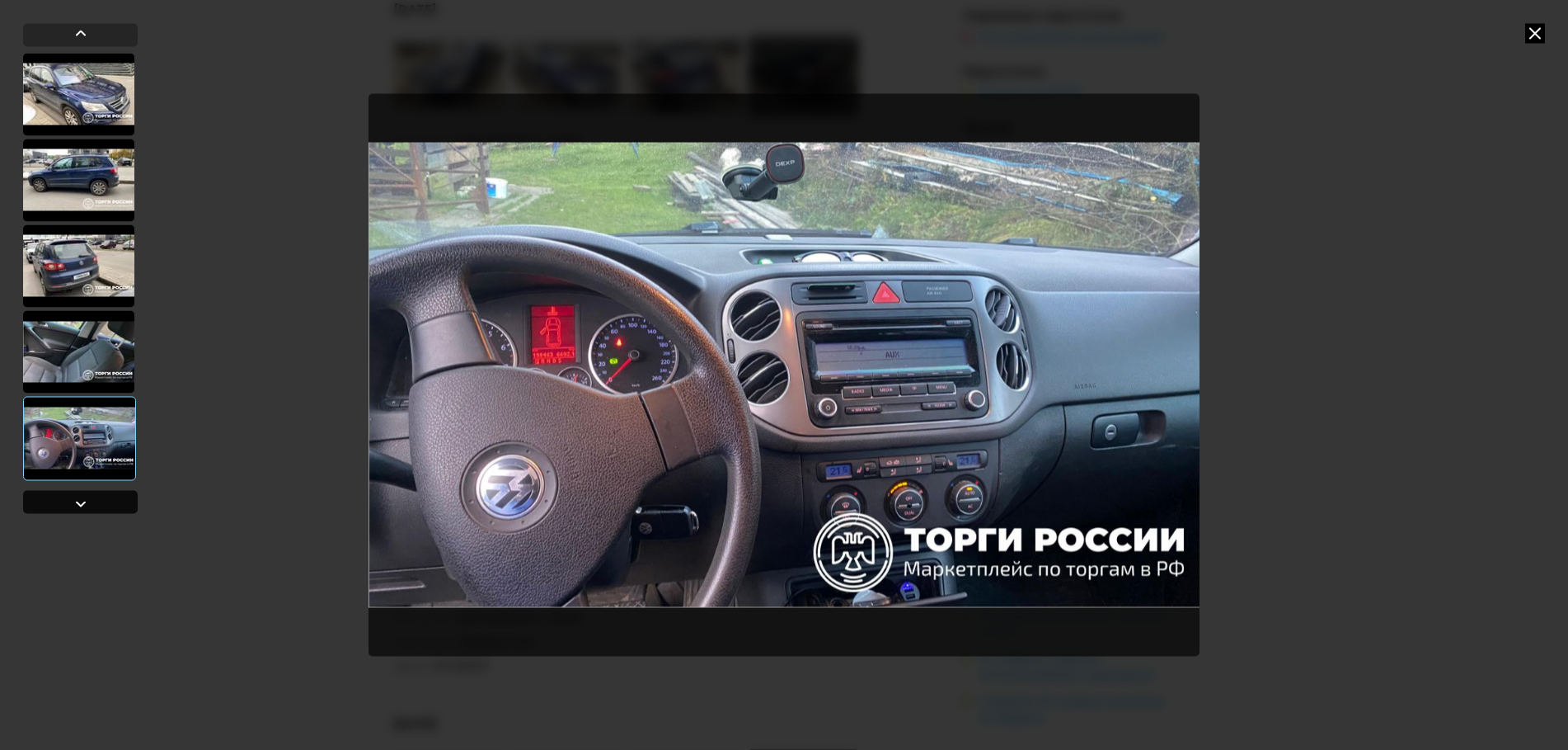
click at [88, 505] on div at bounding box center [81, 503] width 20 height 20
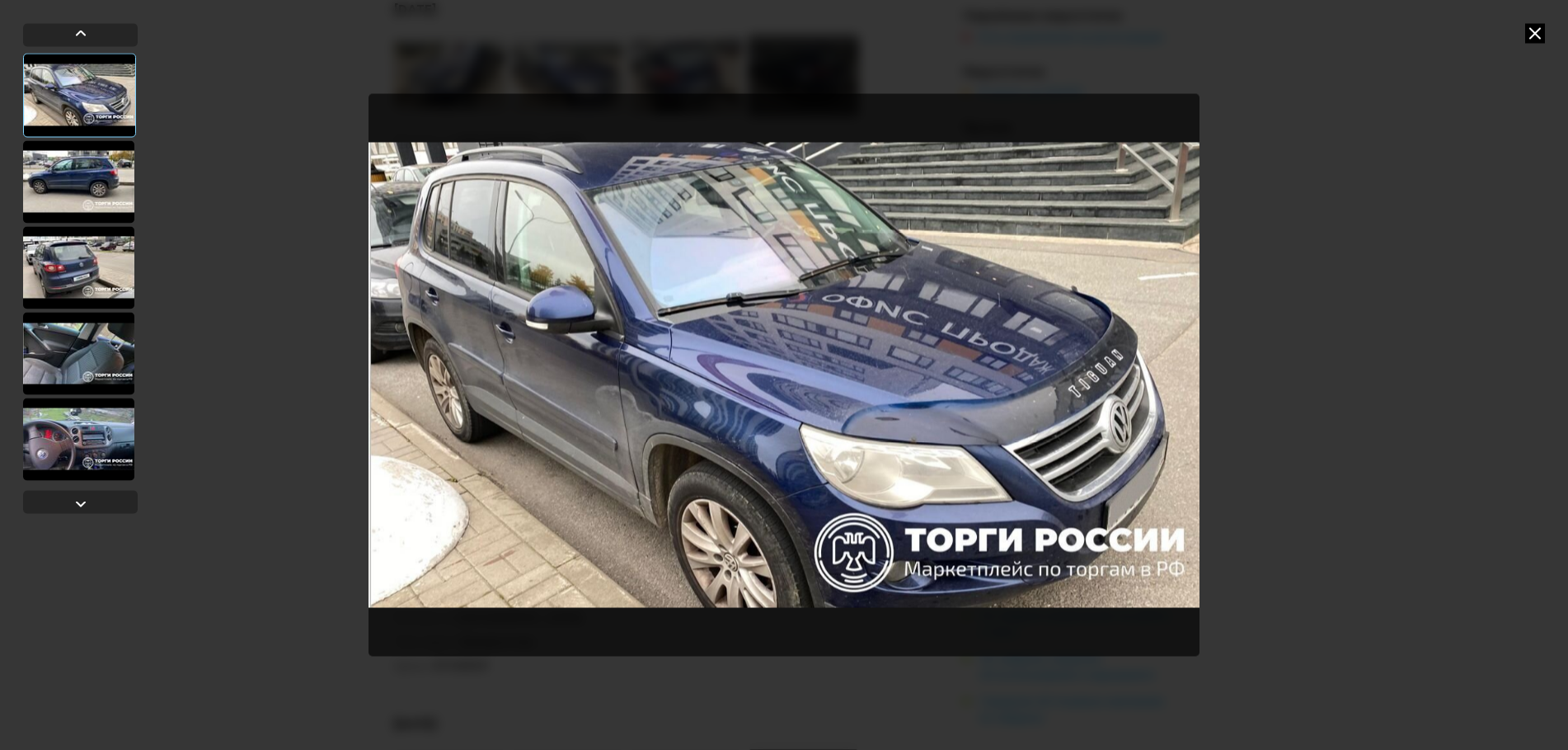
click at [1537, 28] on icon at bounding box center [1536, 33] width 20 height 20
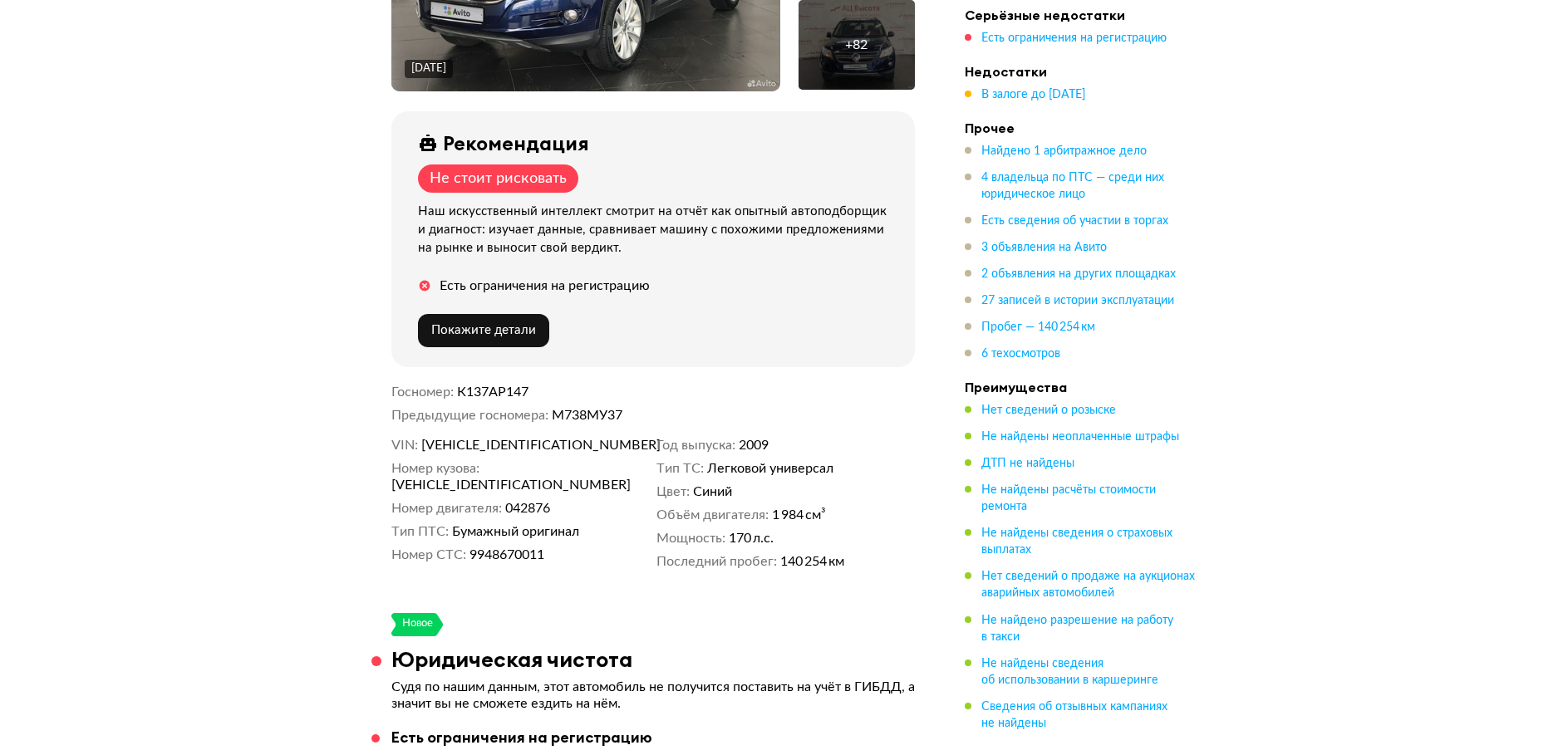
scroll to position [0, 0]
